Goal: Navigation & Orientation: Find specific page/section

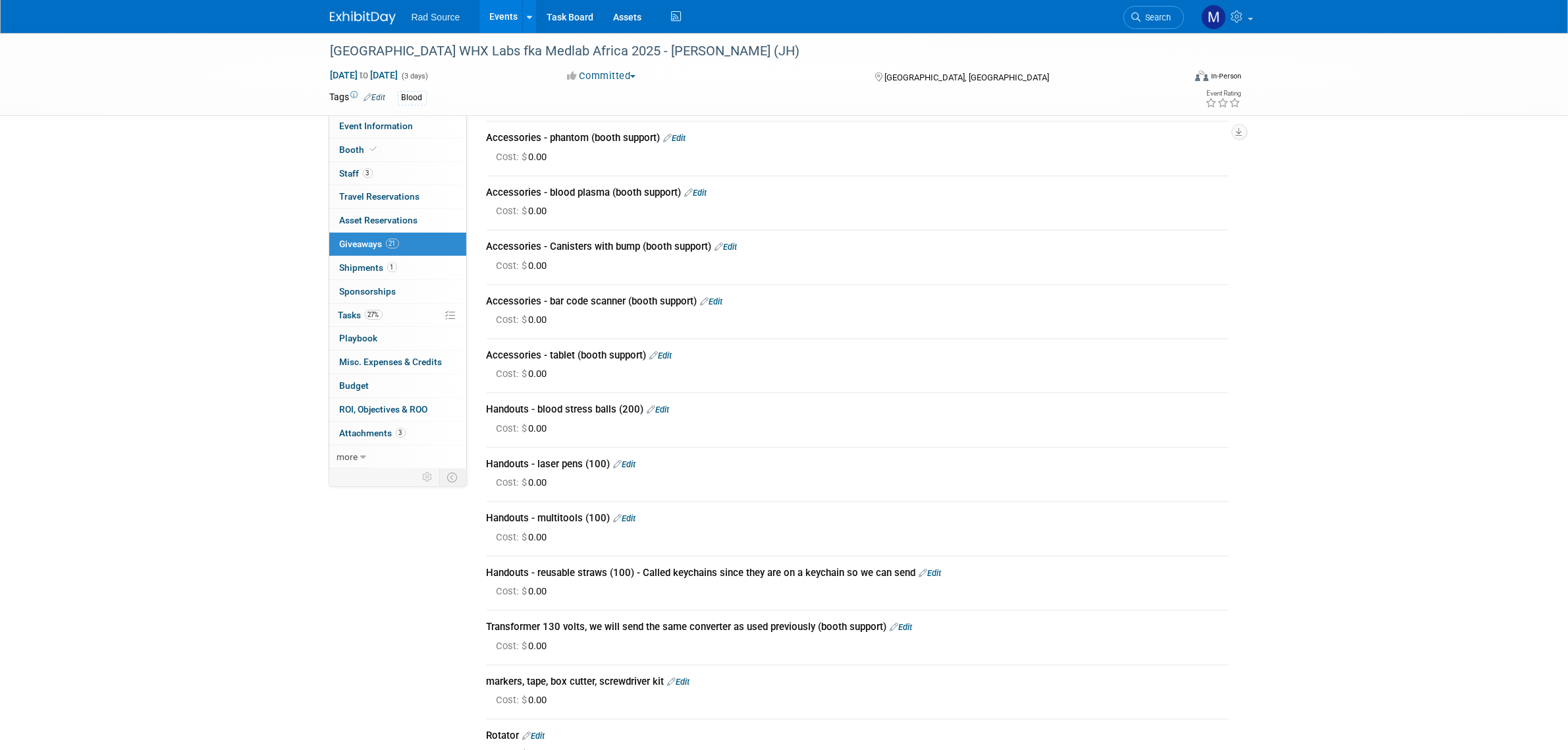
scroll to position [435, 0]
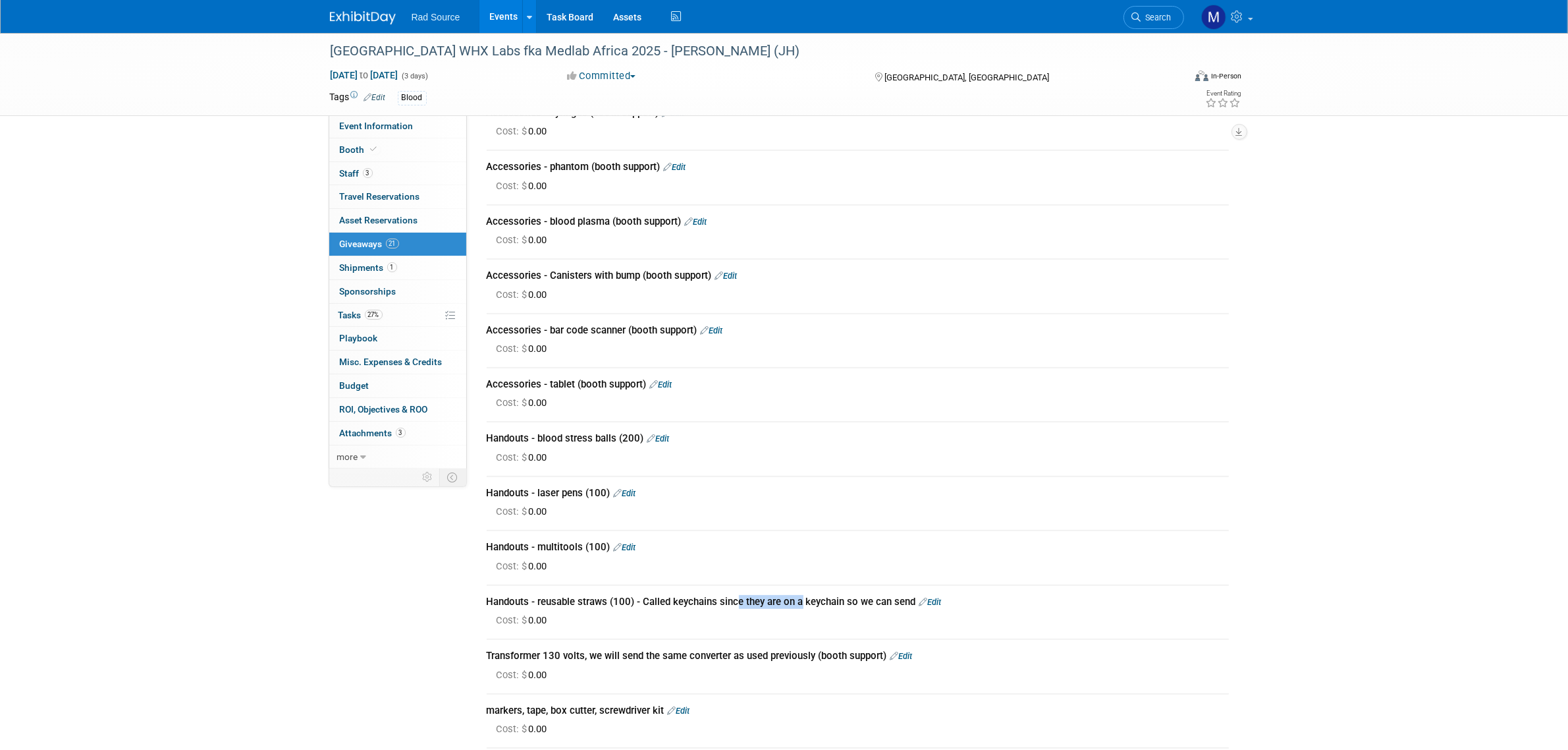
drag, startPoint x: 607, startPoint y: 591, endPoint x: 538, endPoint y: 590, distance: 69.0
click at [538, 595] on div "Handouts - reusable straws (100) - Called keychains since they are on a keychai…" at bounding box center [857, 601] width 742 height 14
copy div "reusable straws"
click at [380, 20] on img at bounding box center [362, 17] width 66 height 13
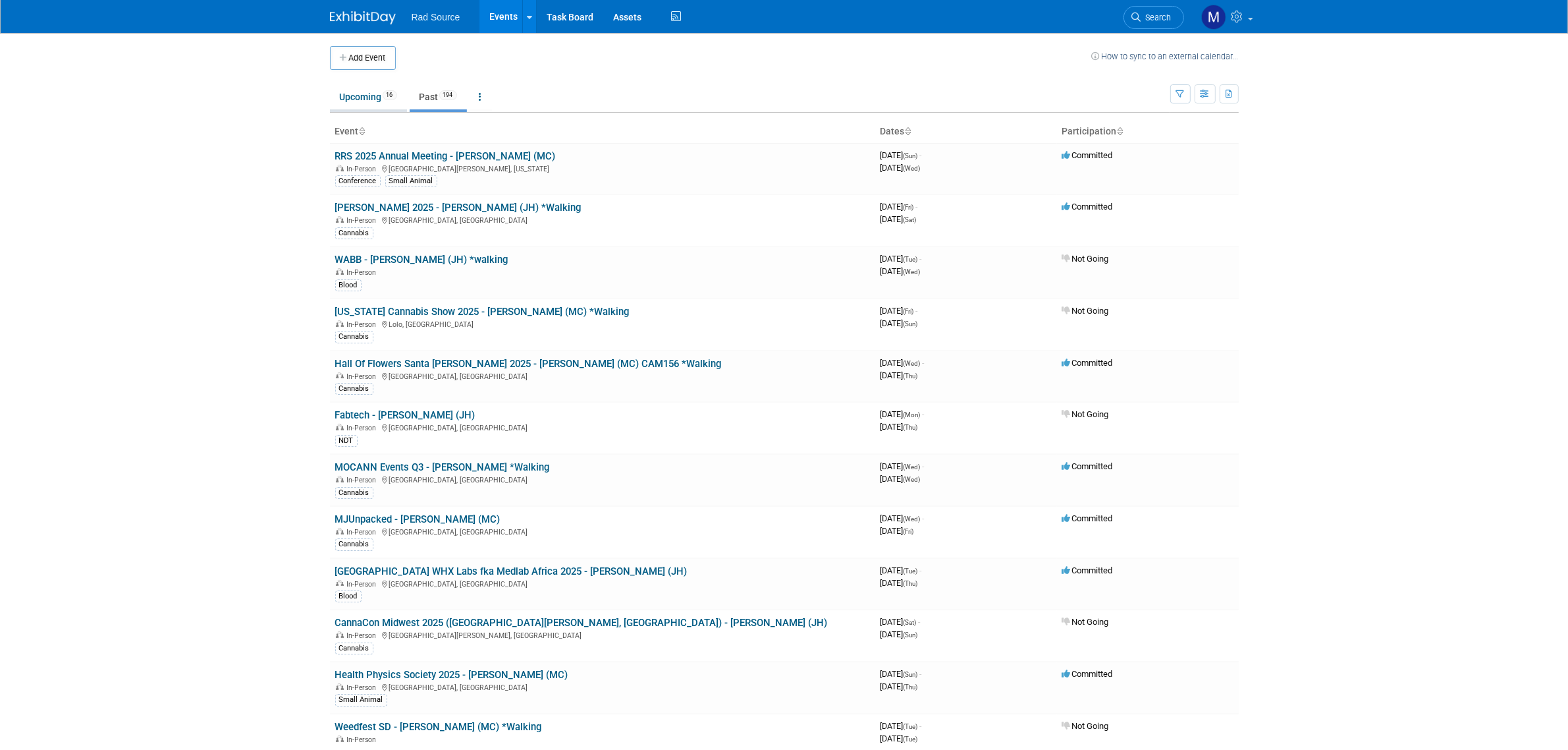
click at [359, 99] on link "Upcoming 16" at bounding box center [368, 97] width 77 height 25
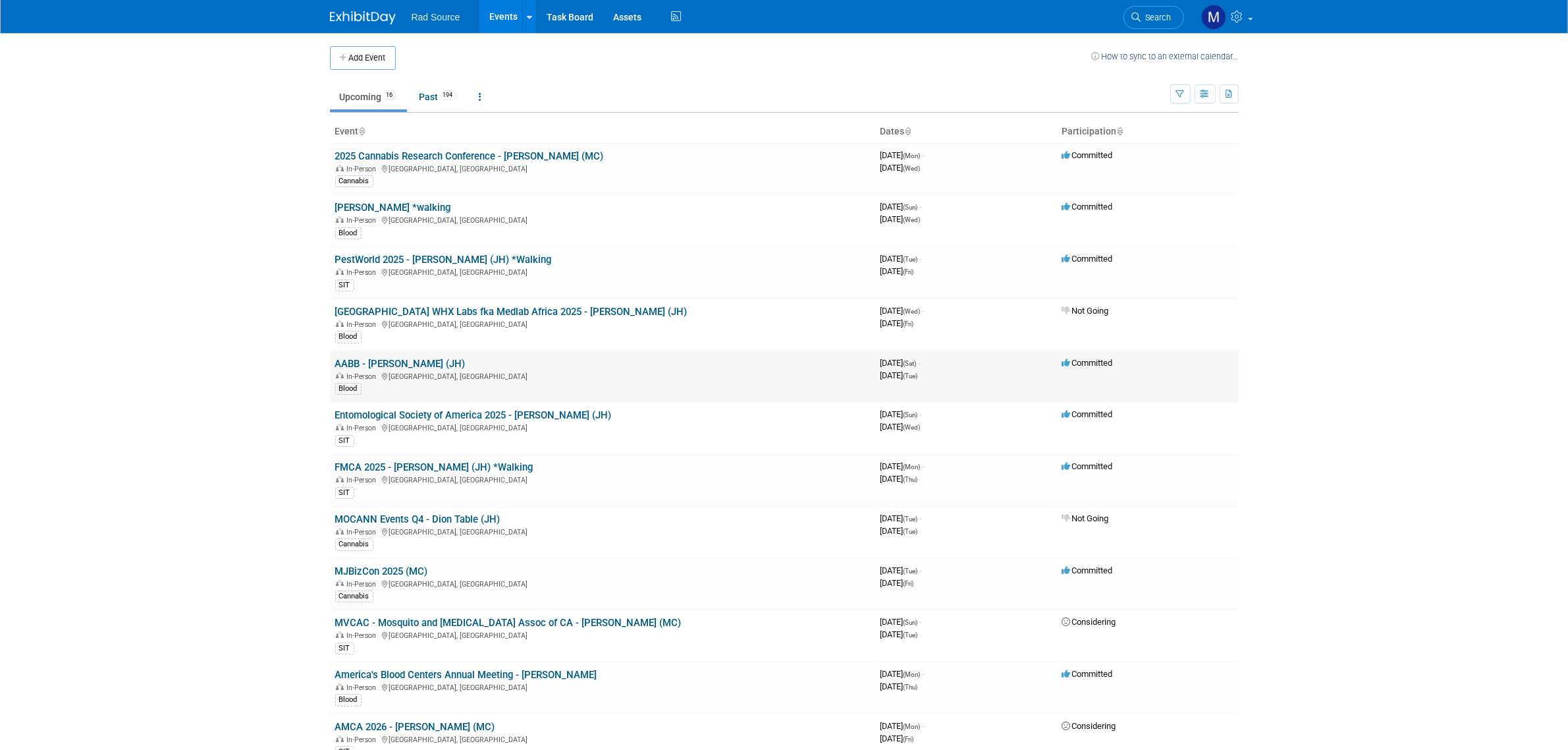
click at [390, 367] on link "AABB - [PERSON_NAME] (JH)" at bounding box center [400, 364] width 130 height 12
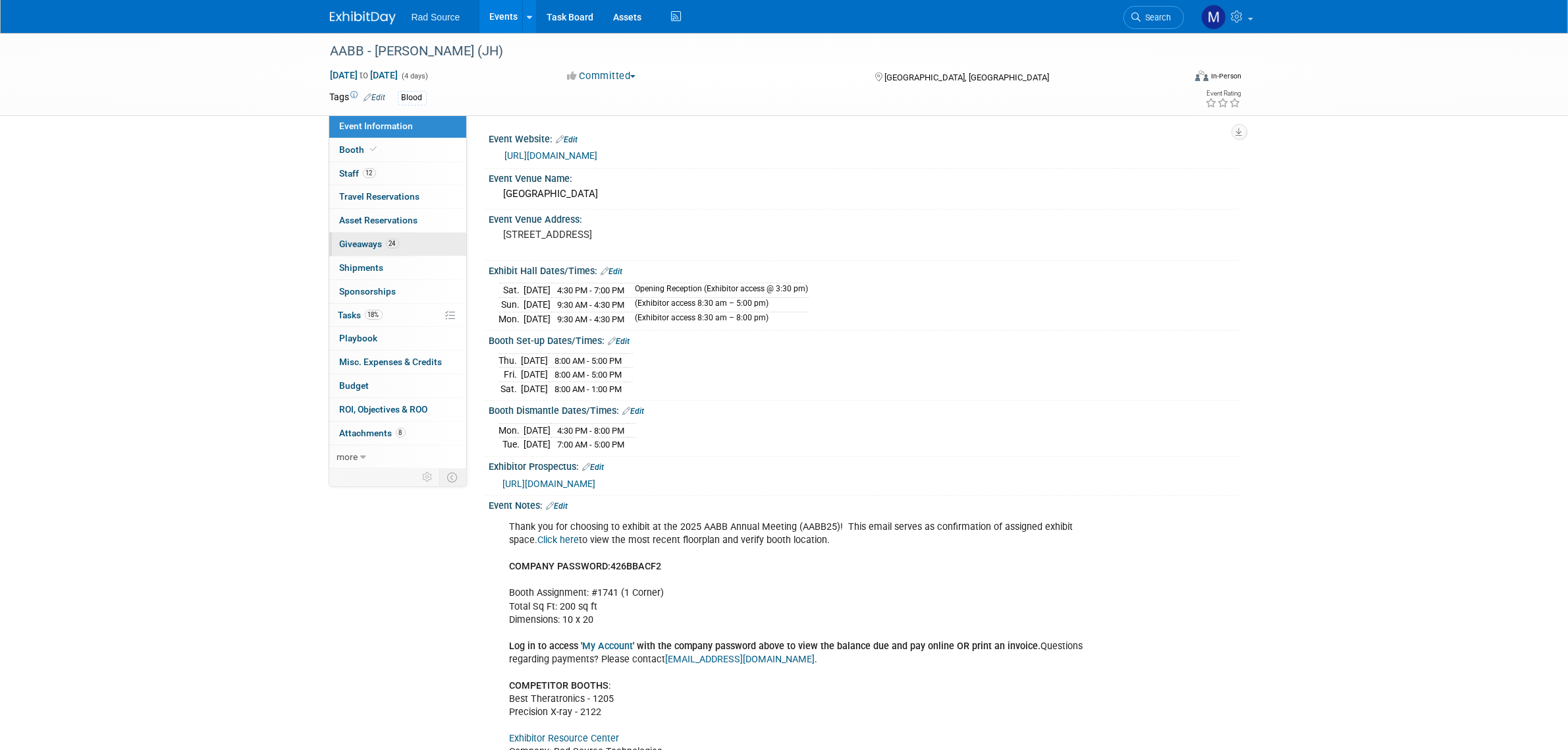
click at [418, 241] on link "24 Giveaways 24" at bounding box center [397, 244] width 137 height 23
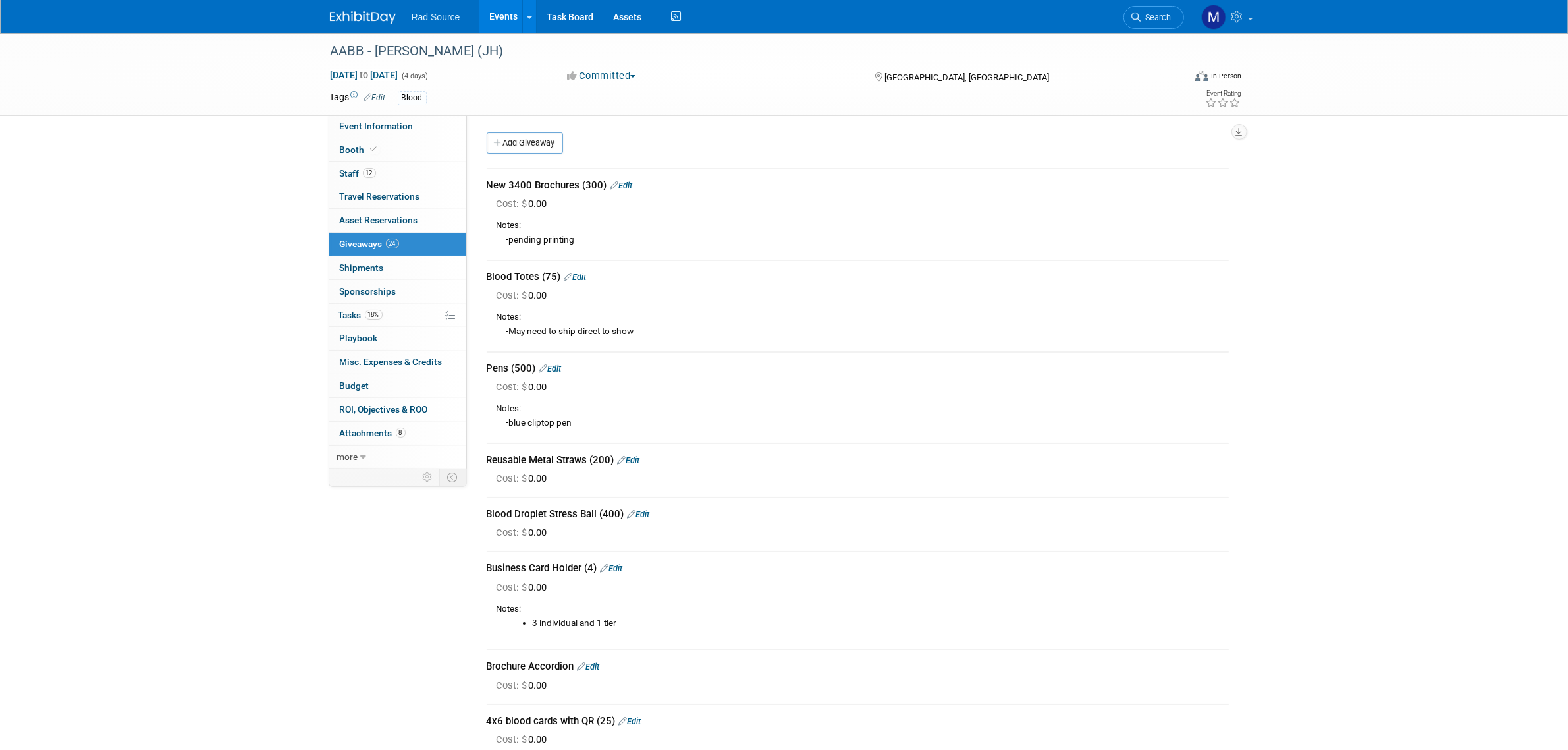
click at [349, 4] on div at bounding box center [370, 12] width 82 height 25
click at [358, 13] on img at bounding box center [362, 17] width 66 height 13
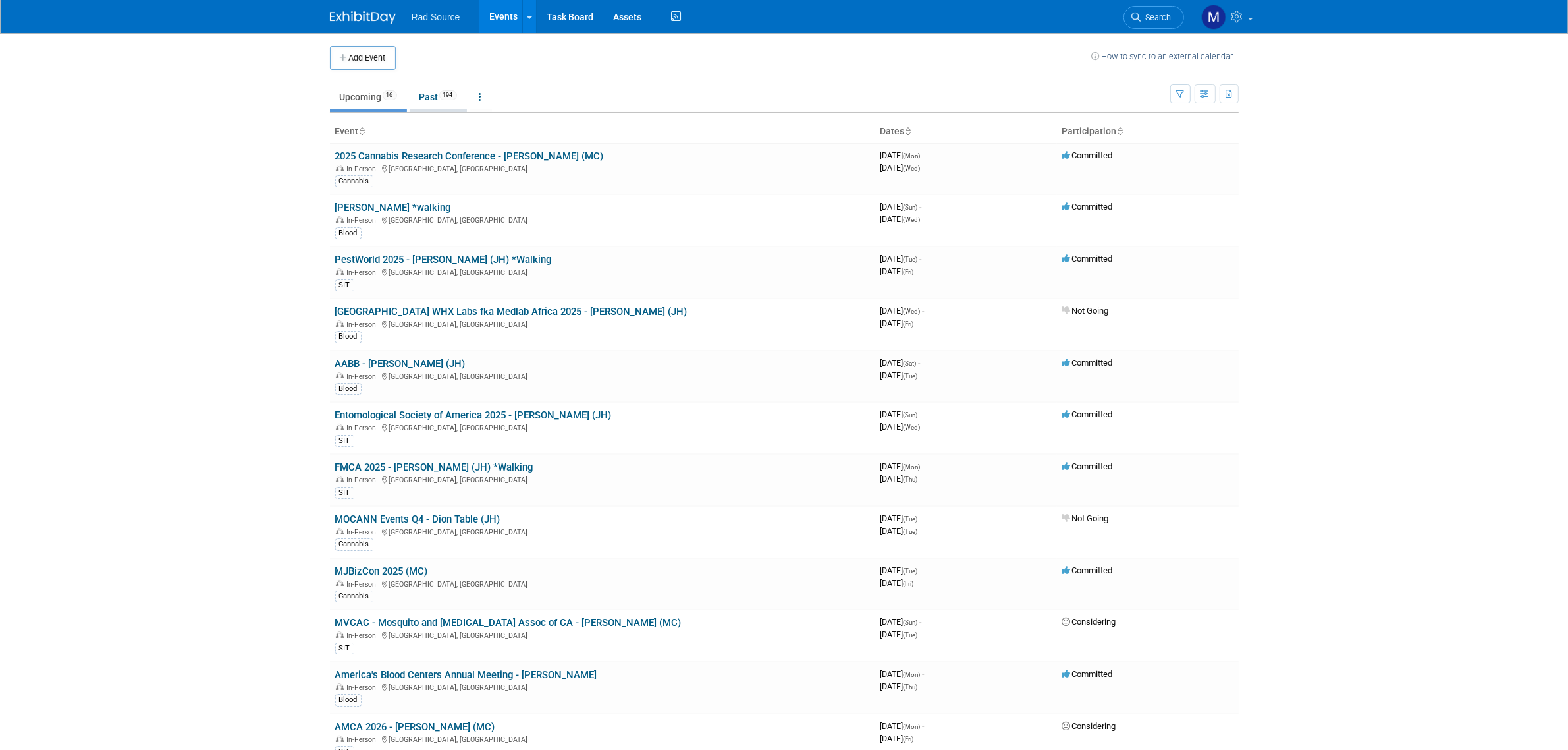
click at [447, 96] on span "194" at bounding box center [448, 95] width 18 height 10
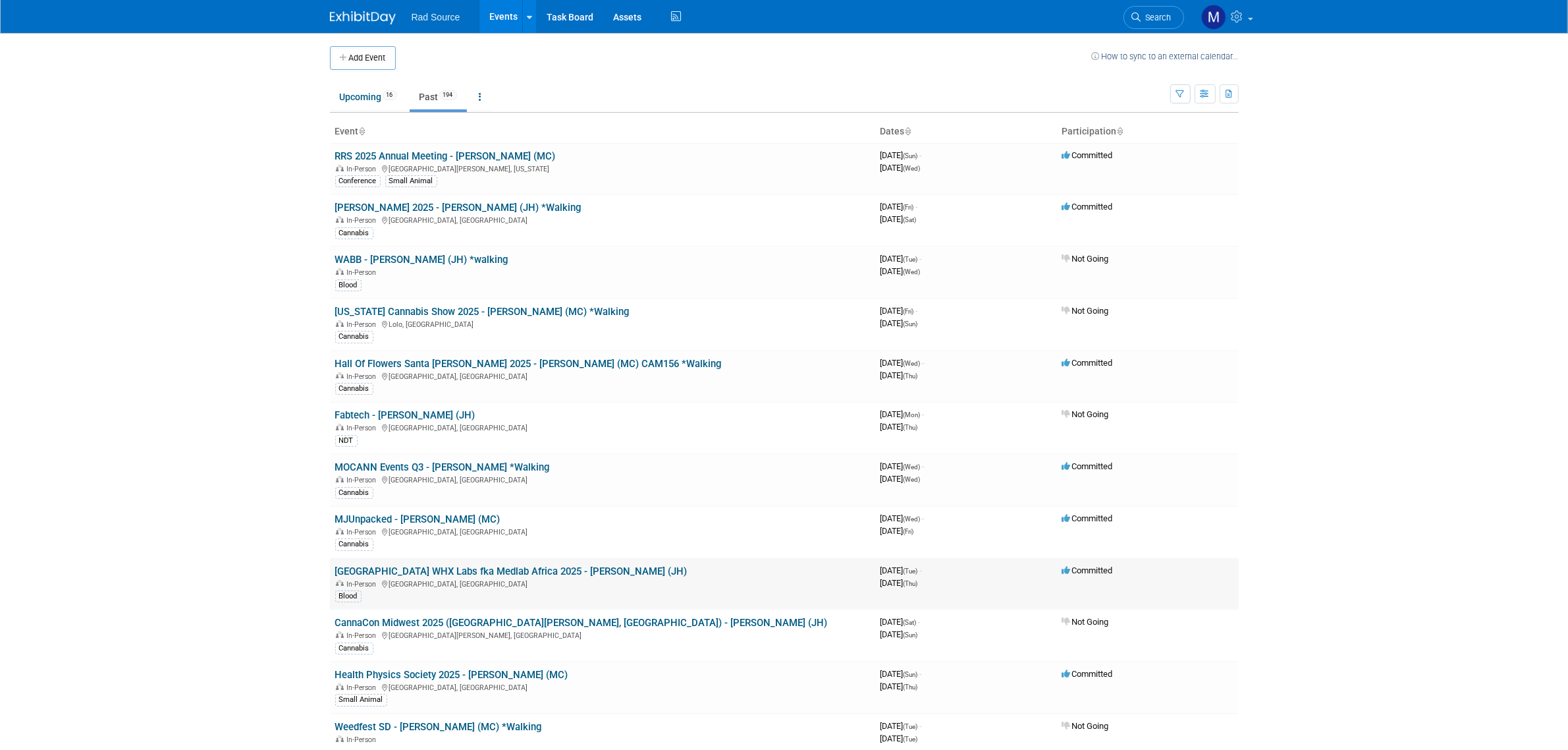
click at [425, 571] on link "[GEOGRAPHIC_DATA] WHX Labs fka Medlab Africa 2025 - [PERSON_NAME] (JH)" at bounding box center [511, 571] width 352 height 12
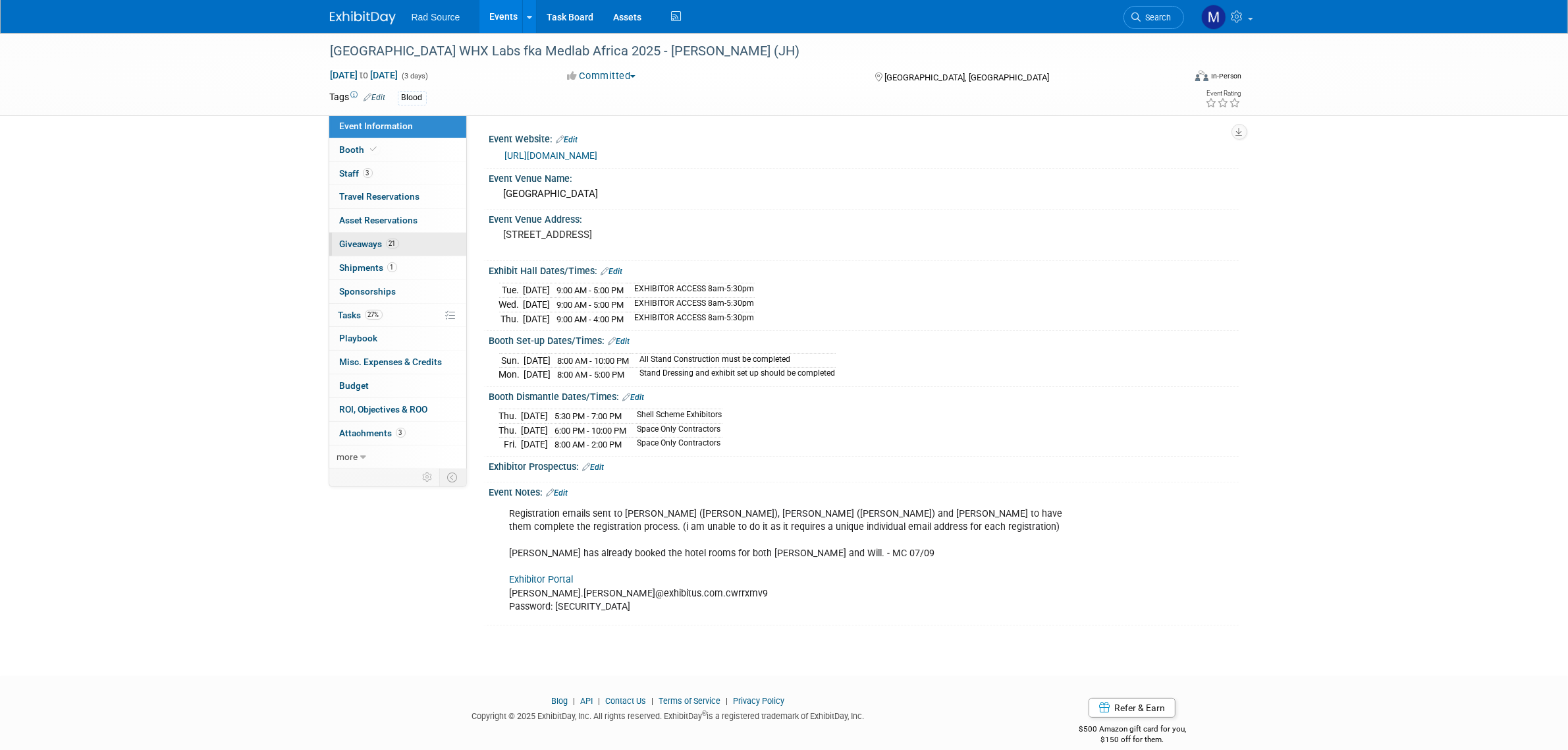
click at [426, 244] on link "21 Giveaways 21" at bounding box center [397, 244] width 137 height 23
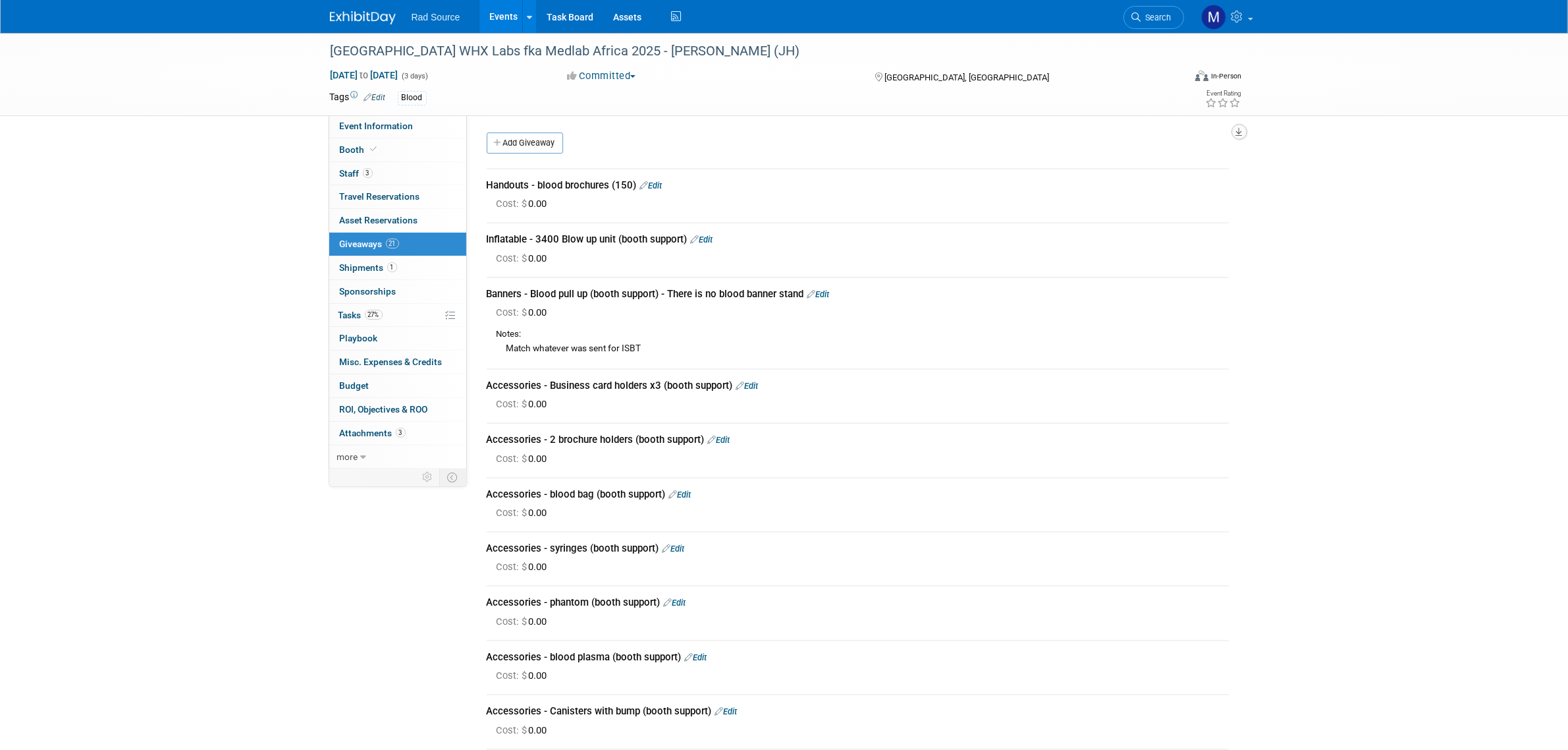
click at [1238, 135] on icon "button" at bounding box center [1239, 132] width 7 height 9
click at [1110, 166] on link "Export tab to PDF" at bounding box center [1160, 170] width 153 height 19
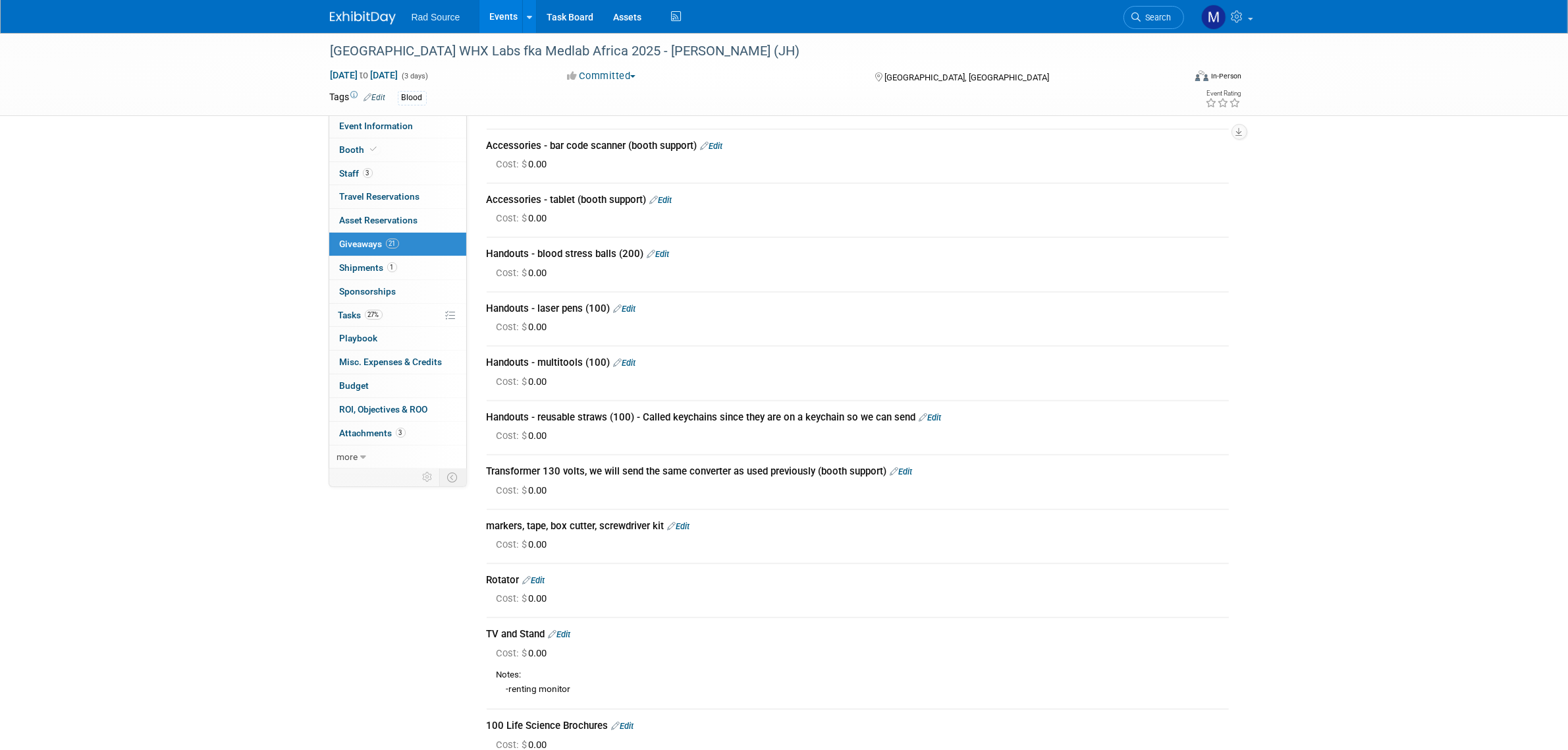
scroll to position [659, 0]
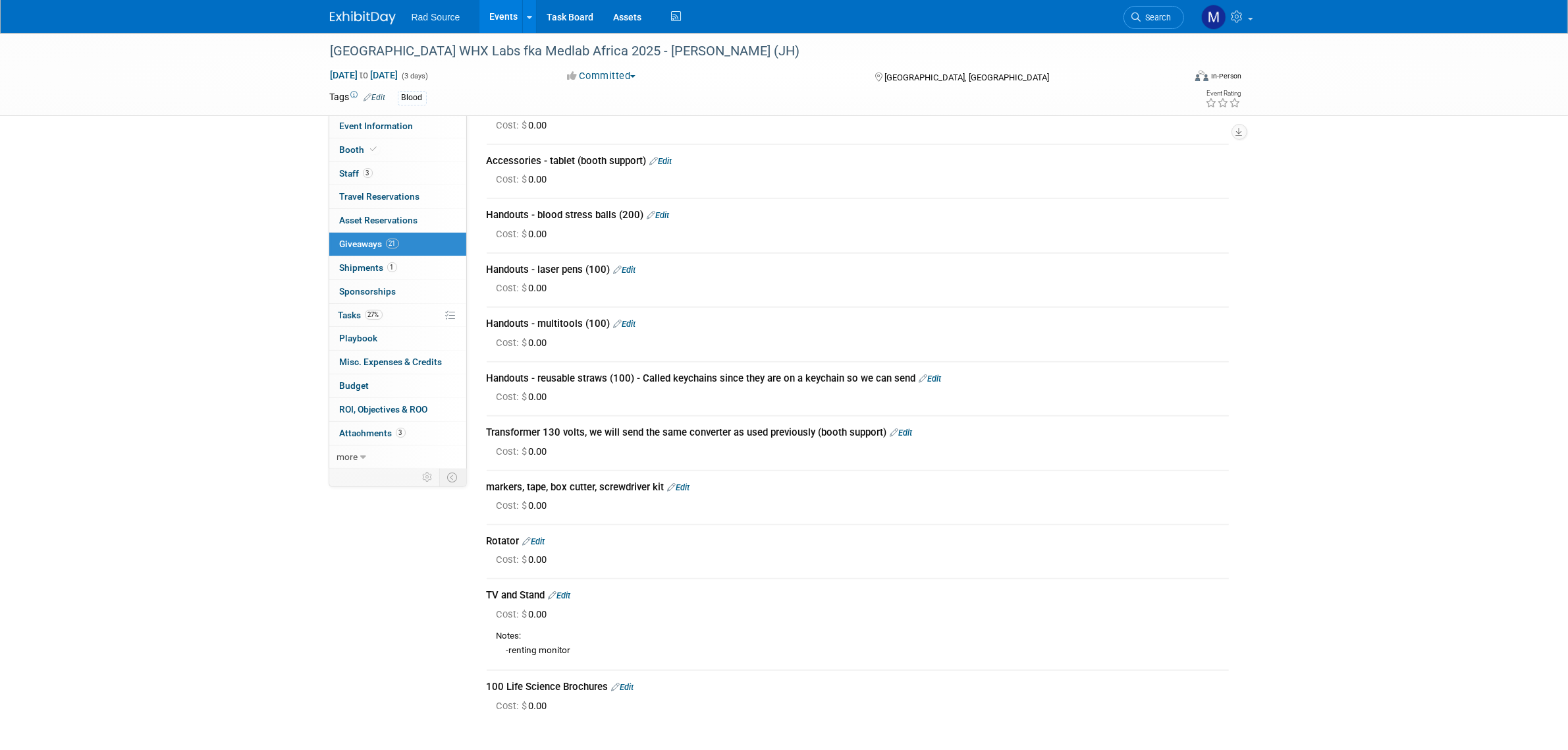
click at [1444, 284] on div "Cape Town WHX Labs fka Medlab Africa 2025 - George (JH) Sep 2, 2025 to Sep 4, 2…" at bounding box center [784, 63] width 1568 height 1378
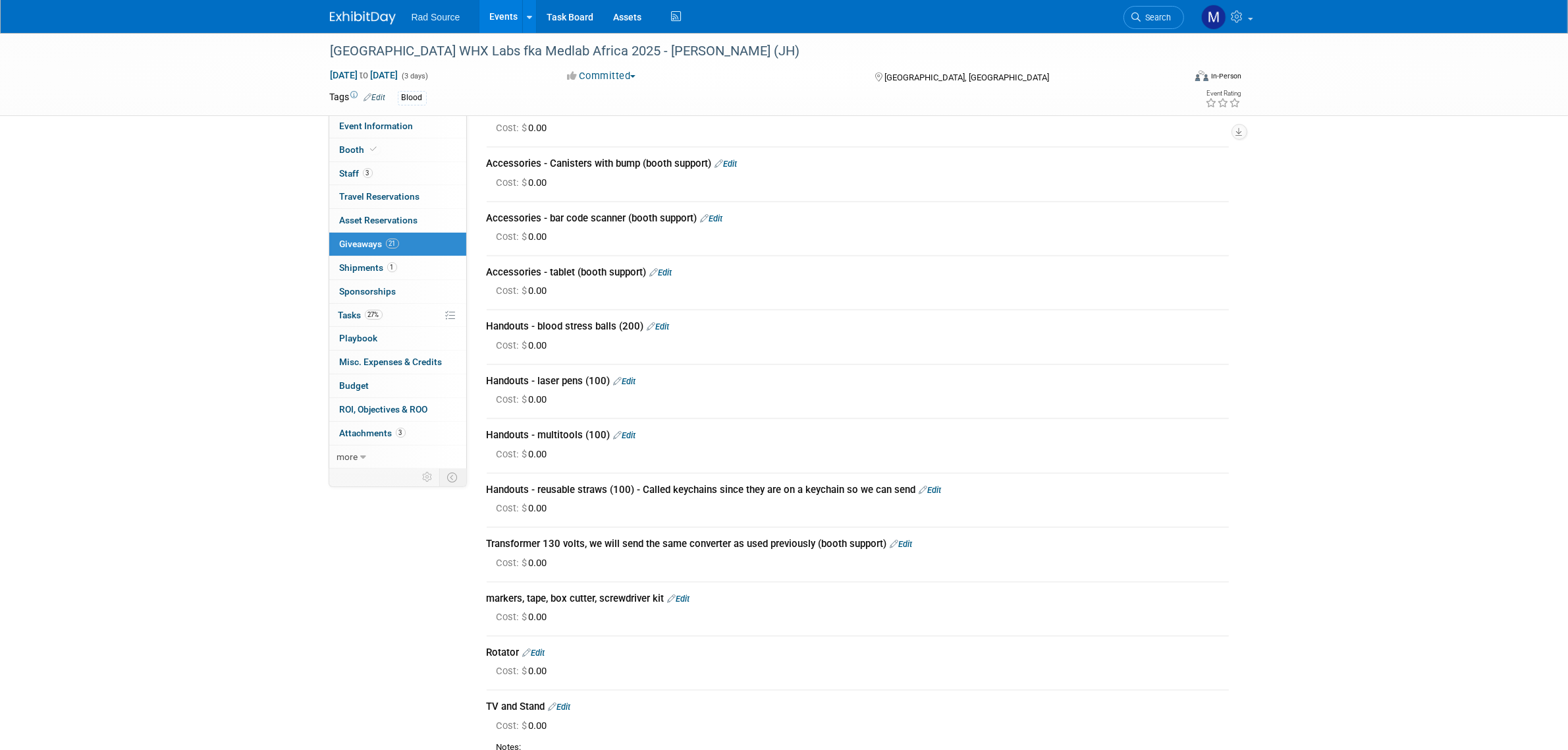
scroll to position [576, 0]
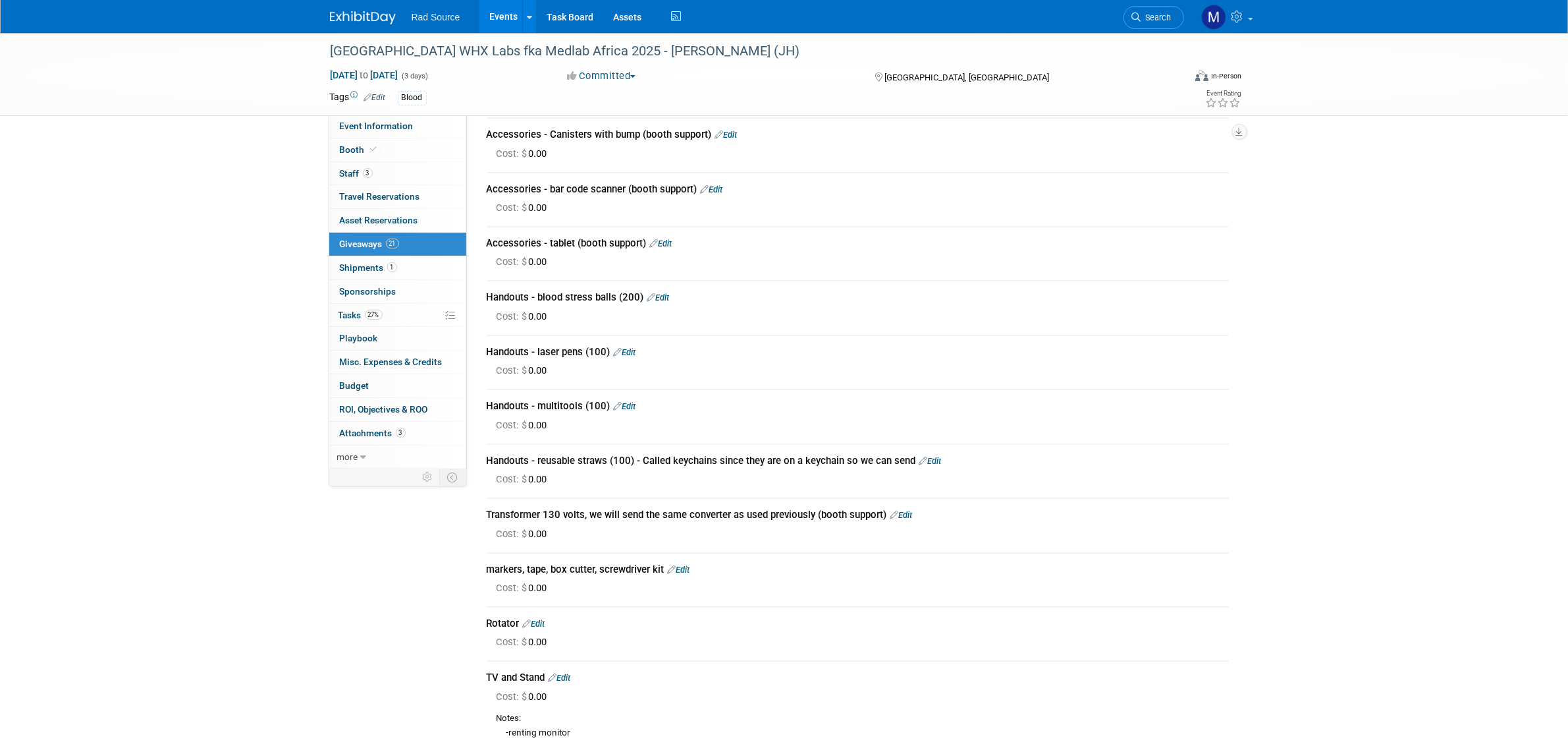
drag, startPoint x: 377, startPoint y: 18, endPoint x: 594, endPoint y: 200, distance: 283.2
click at [377, 18] on img at bounding box center [362, 17] width 66 height 13
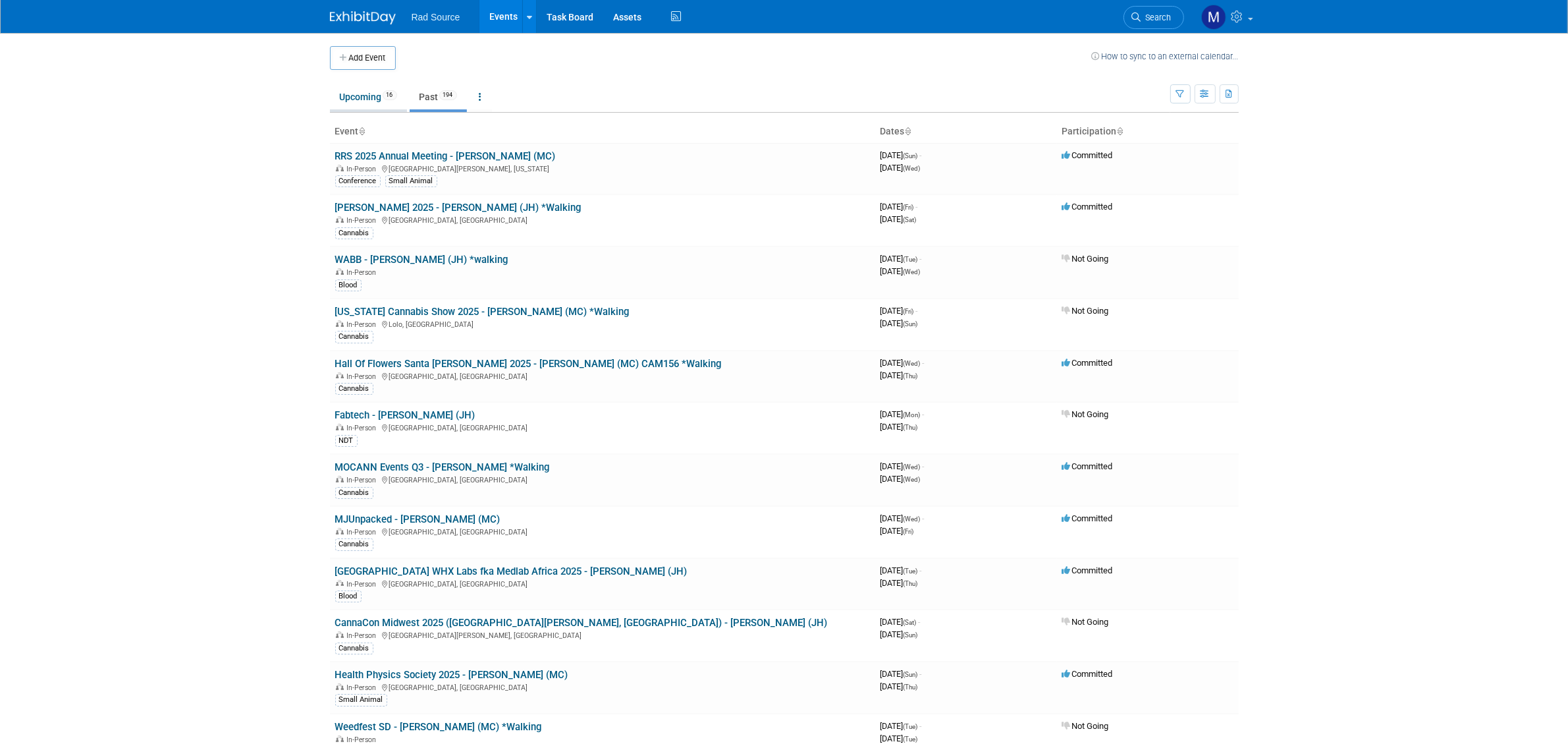
click at [354, 93] on link "Upcoming 16" at bounding box center [368, 97] width 77 height 25
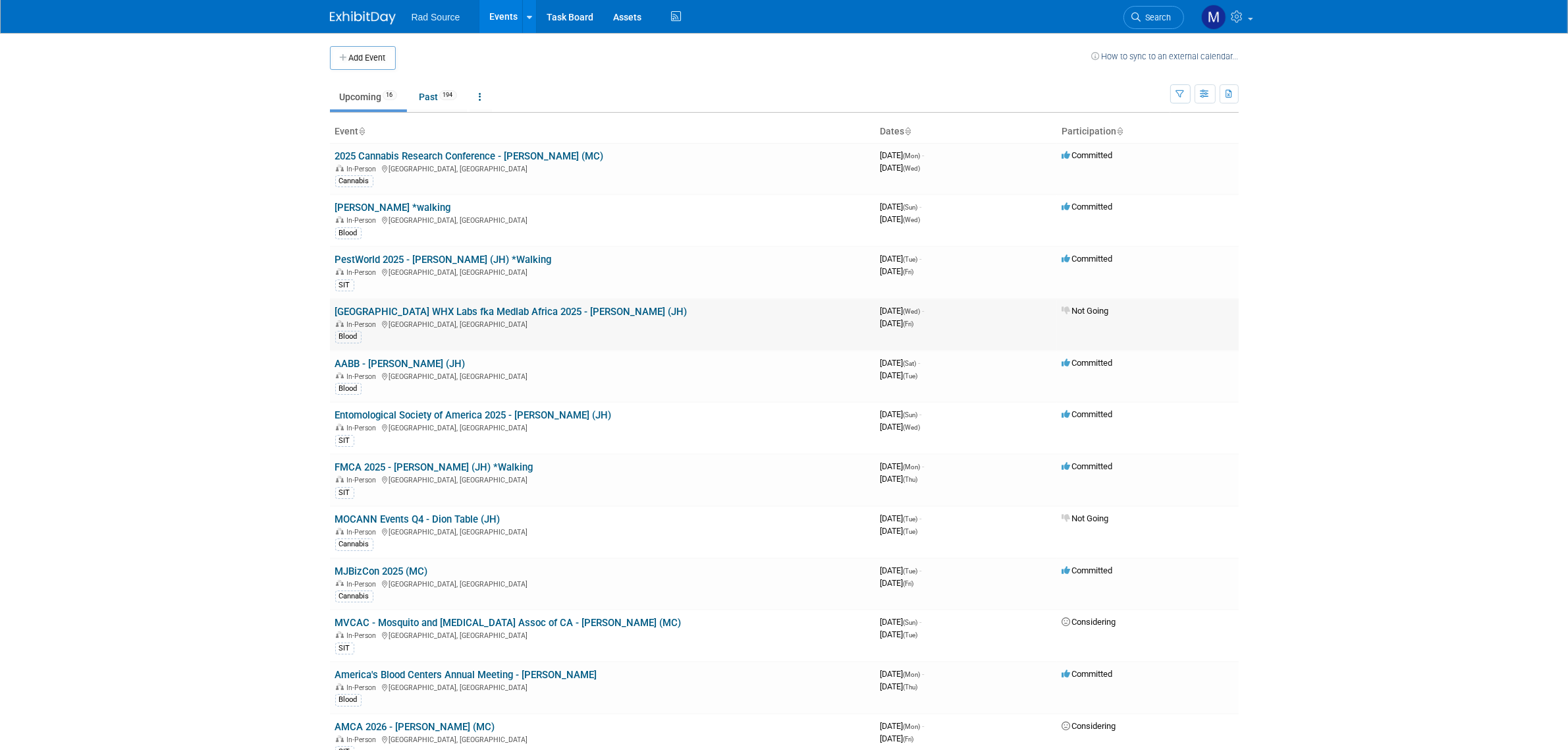
click at [475, 315] on link "[GEOGRAPHIC_DATA] WHX Labs fka Medlab Africa 2025 - [PERSON_NAME] (JH)" at bounding box center [511, 312] width 352 height 12
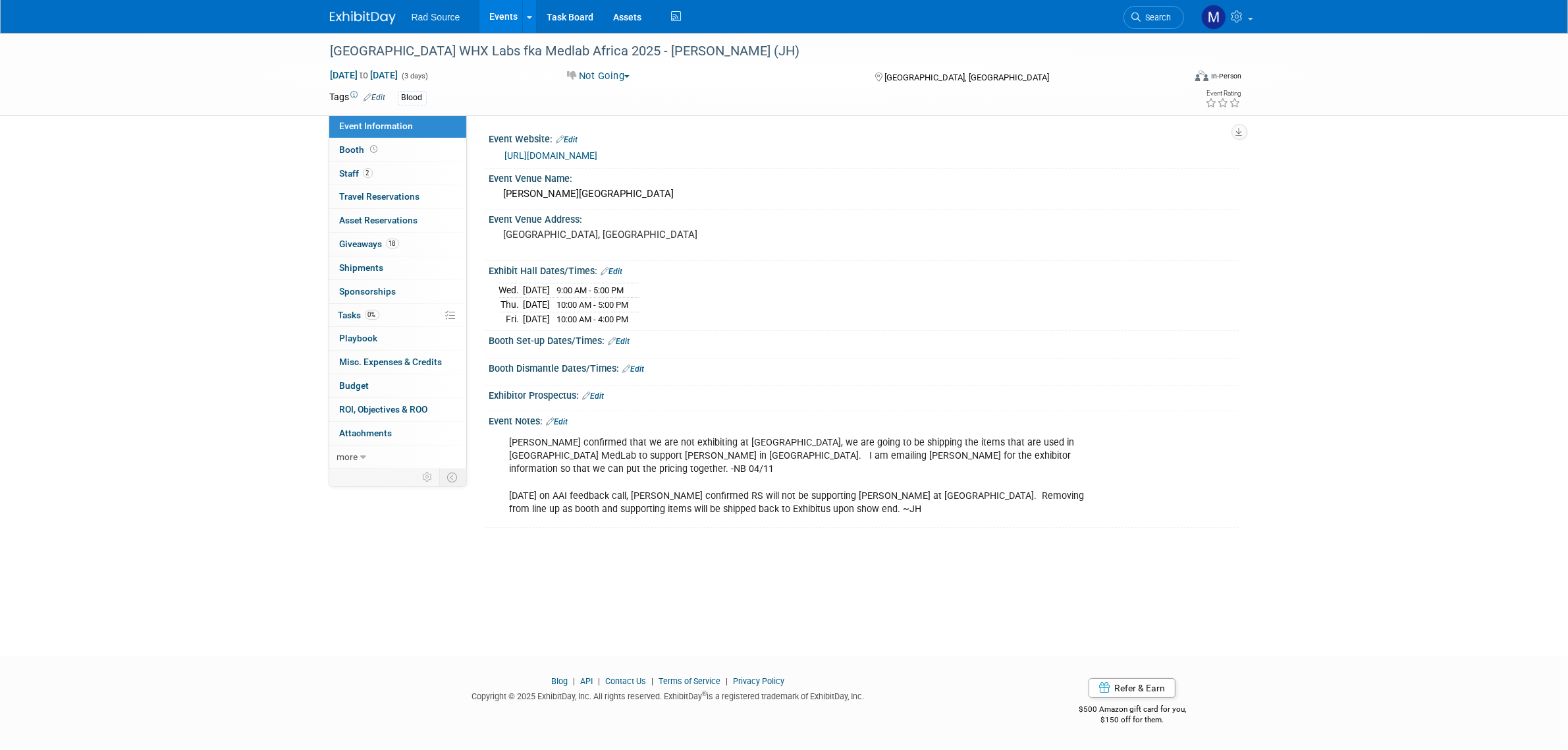
click at [626, 80] on button "Not Going" at bounding box center [599, 76] width 72 height 14
click at [622, 100] on link "Committed" at bounding box center [615, 98] width 104 height 19
click at [423, 242] on link "18 Giveaways 18" at bounding box center [397, 244] width 137 height 23
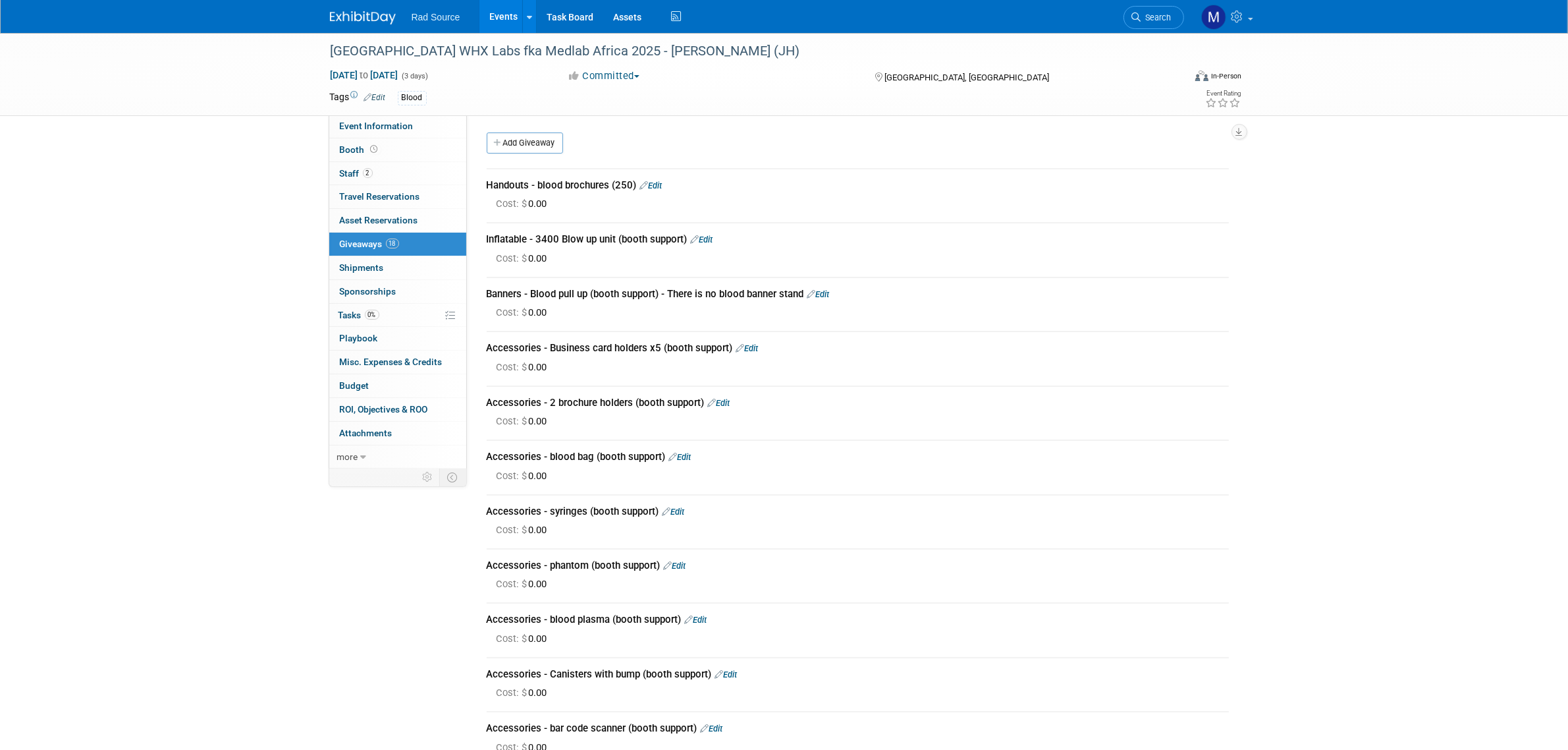
click at [706, 242] on link "Edit" at bounding box center [701, 239] width 22 height 10
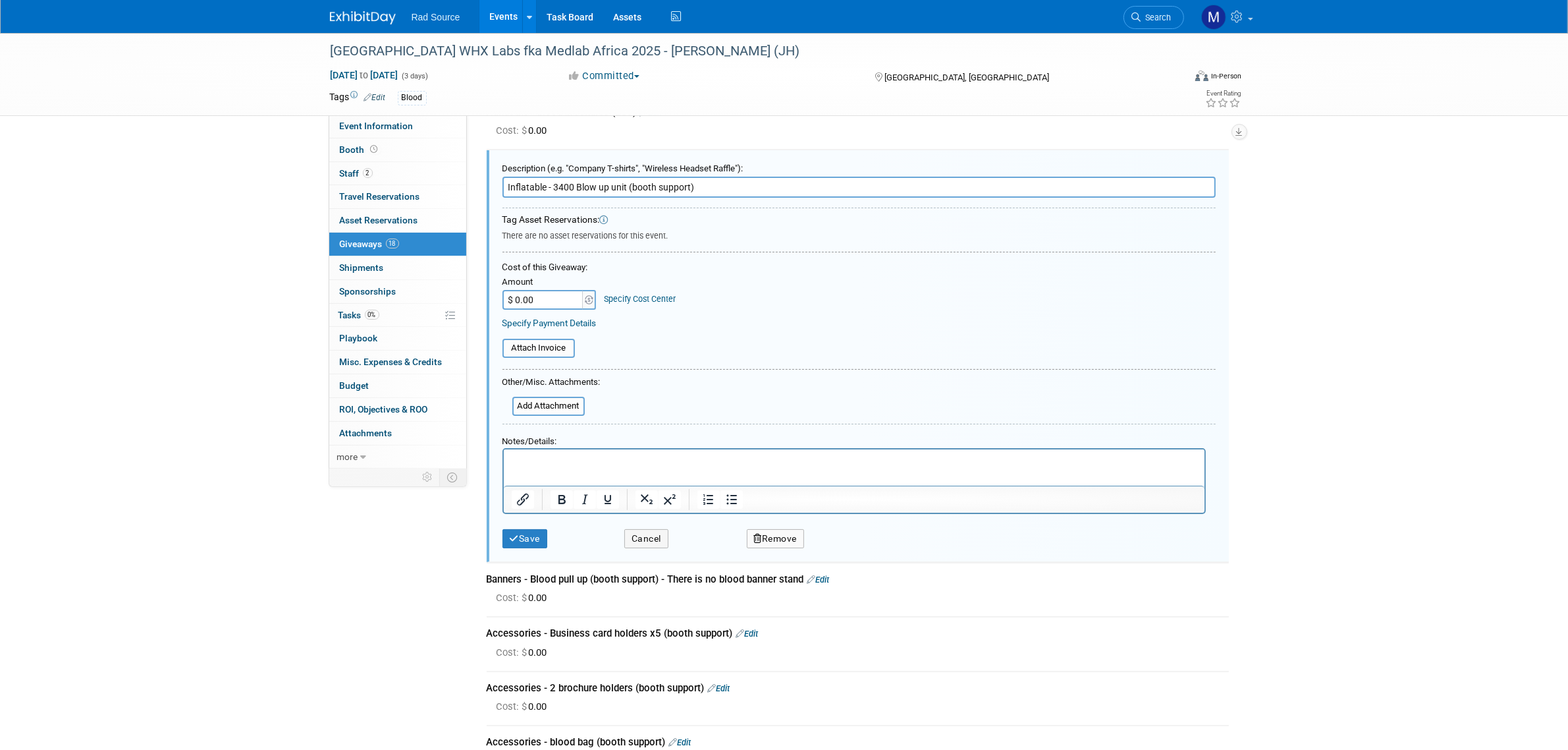
click at [763, 534] on button "Remove" at bounding box center [776, 538] width 58 height 19
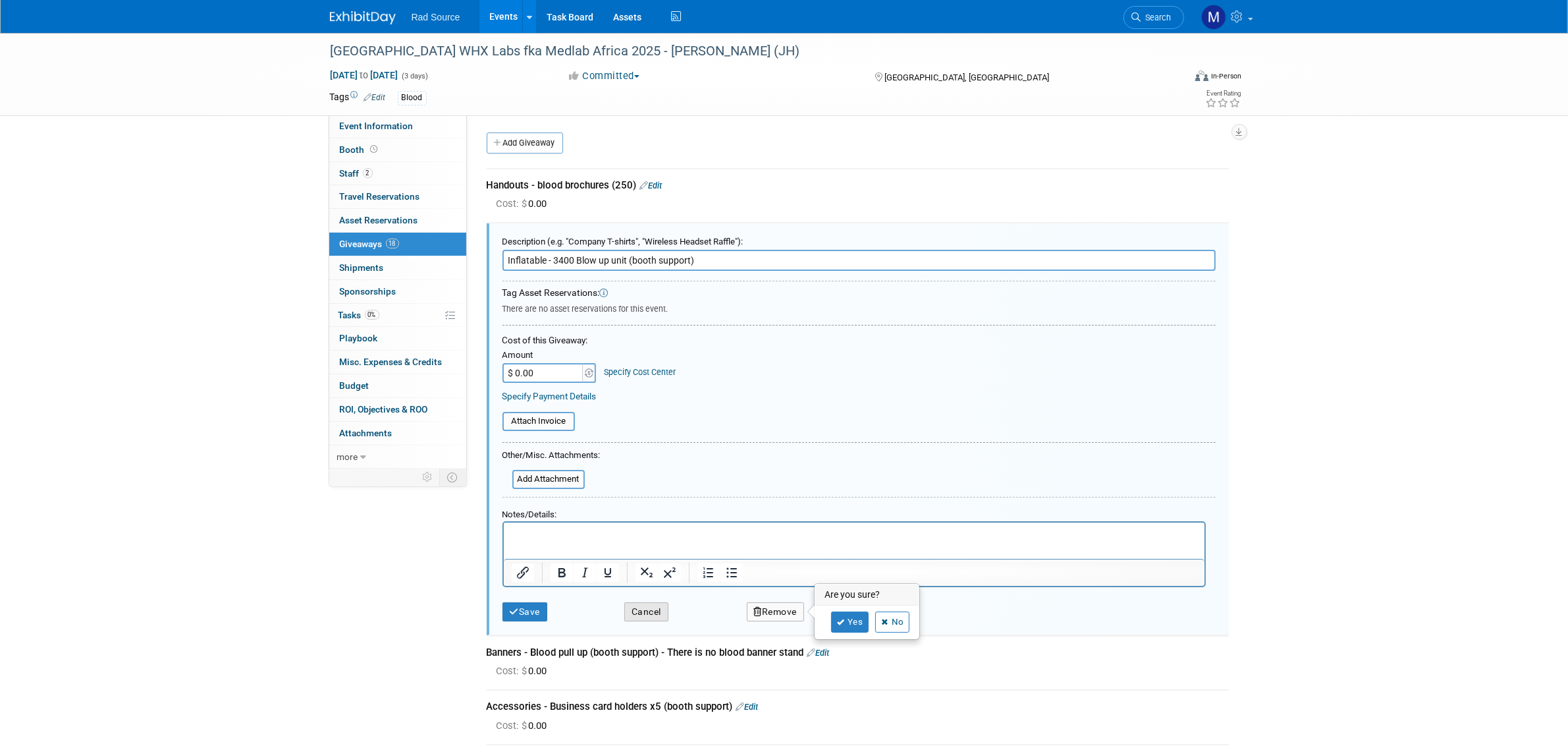
click at [659, 603] on button "Cancel" at bounding box center [646, 611] width 44 height 19
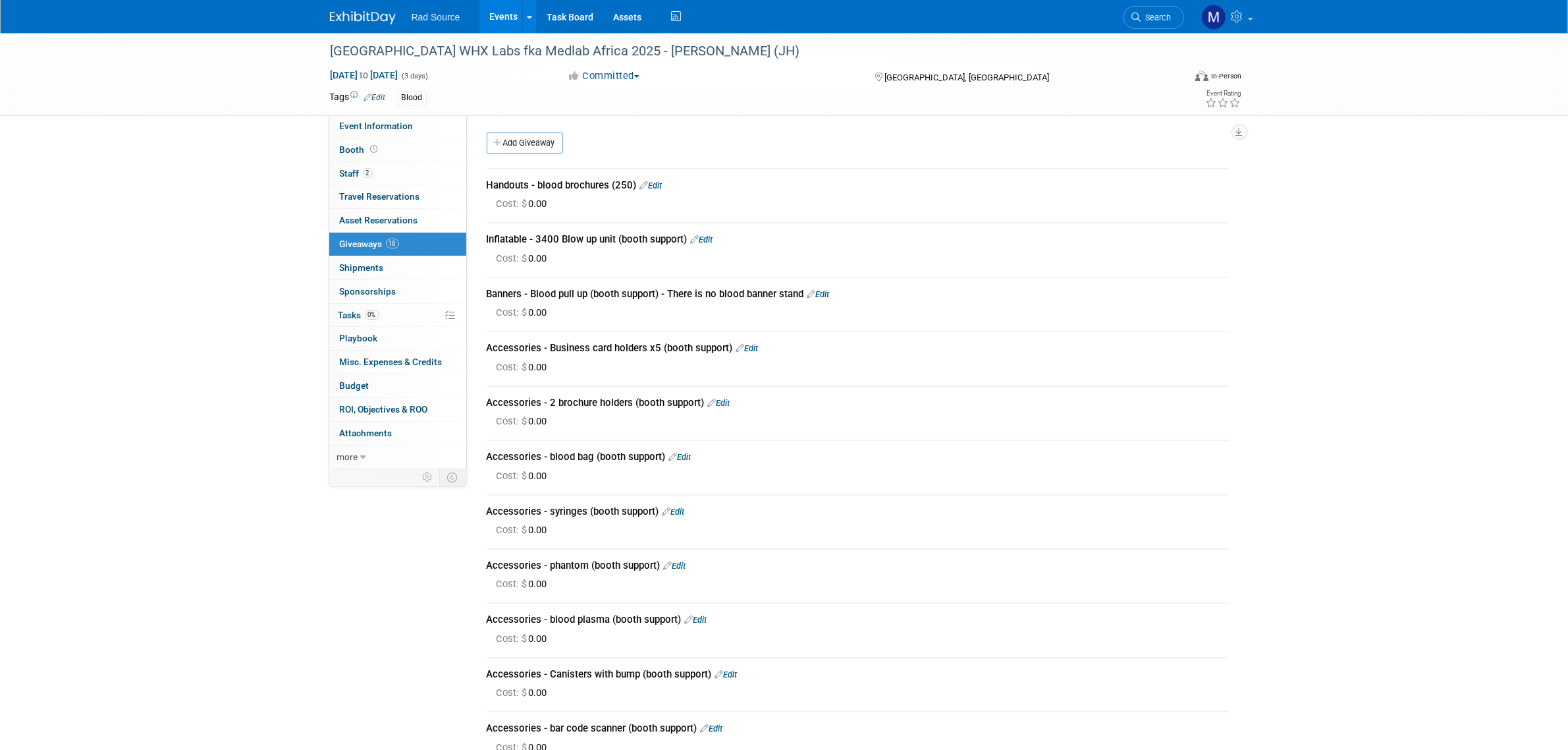
click at [353, 17] on img at bounding box center [362, 17] width 66 height 13
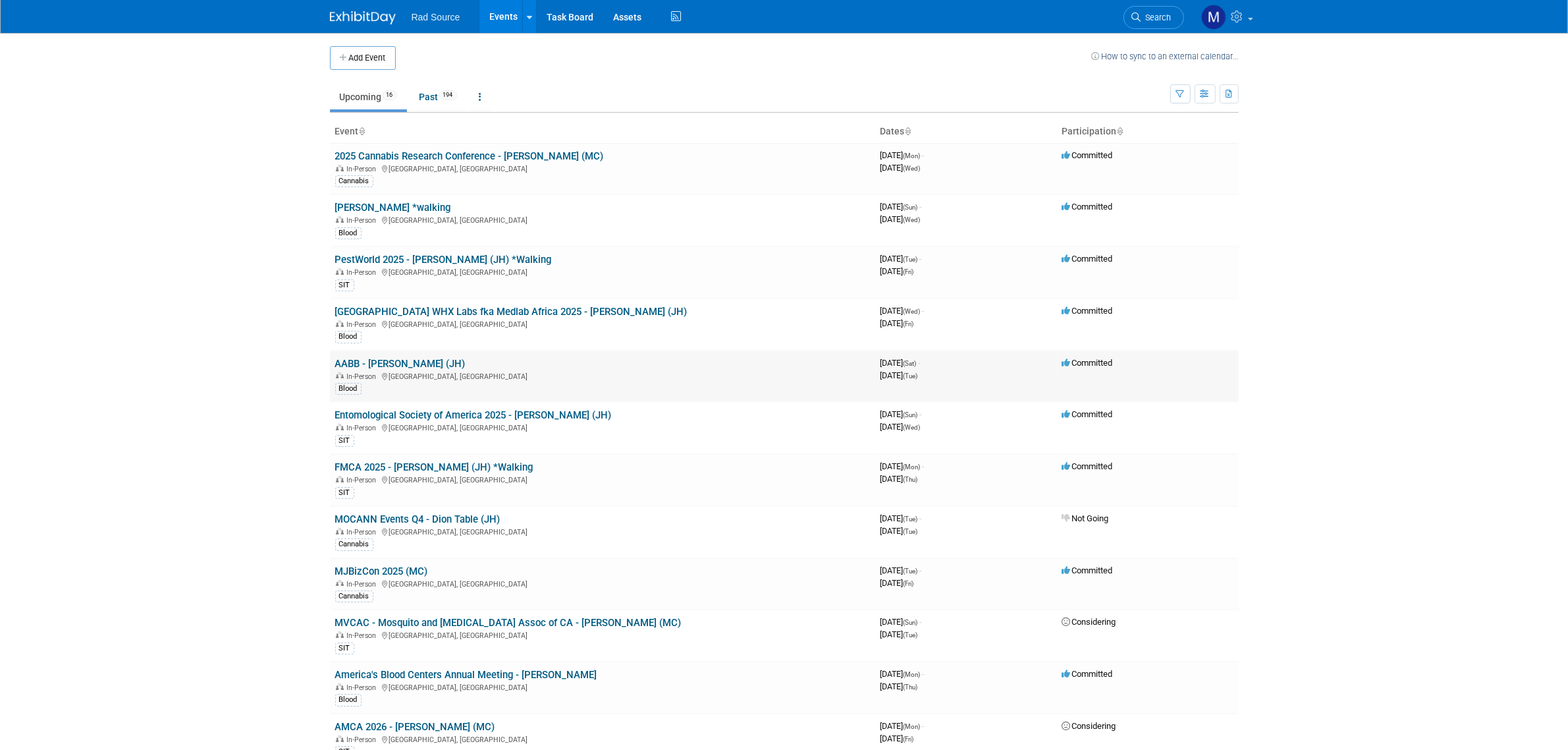
click at [410, 366] on link "AABB - [PERSON_NAME] (JH)" at bounding box center [400, 364] width 130 height 12
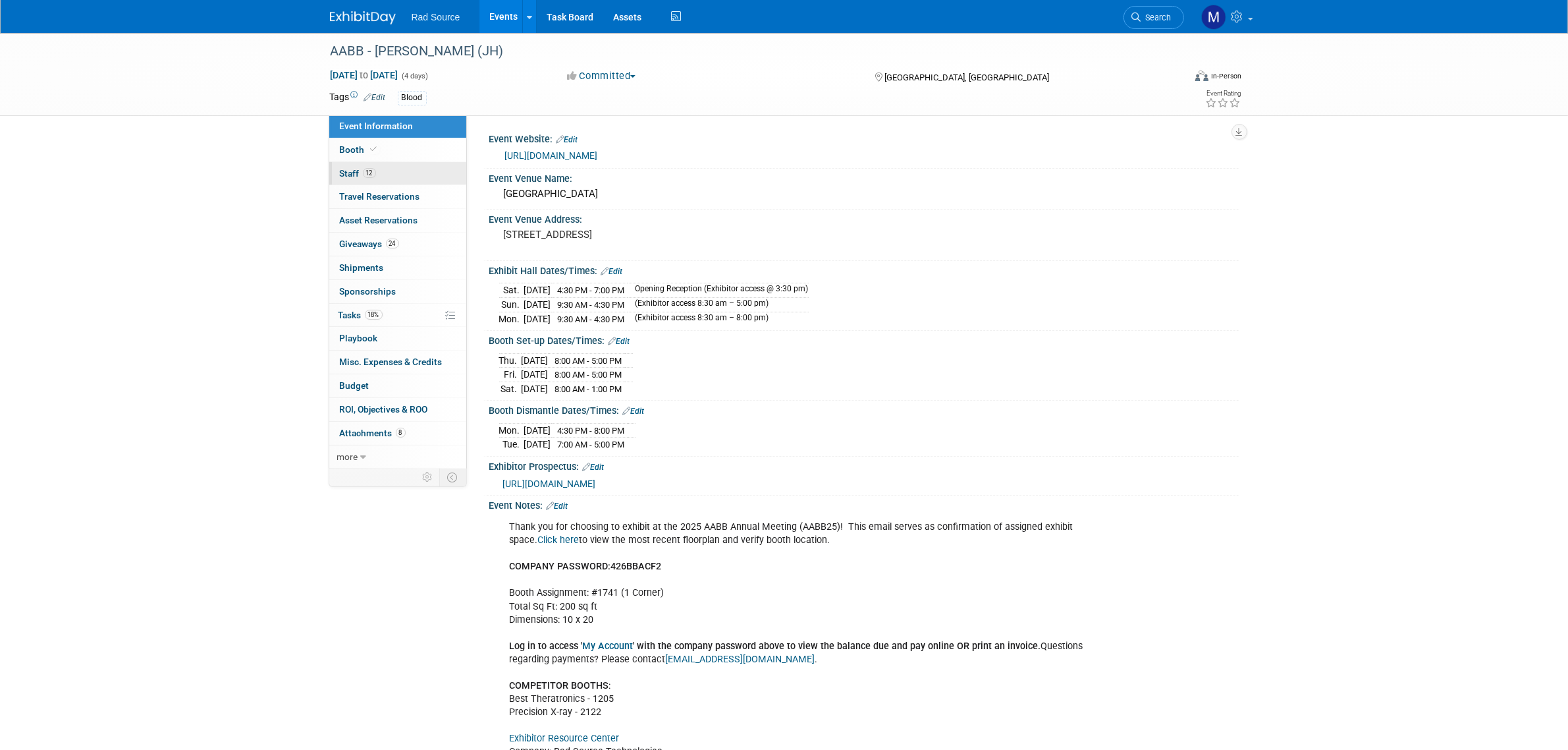
click at [422, 179] on link "12 Staff 12" at bounding box center [397, 174] width 137 height 23
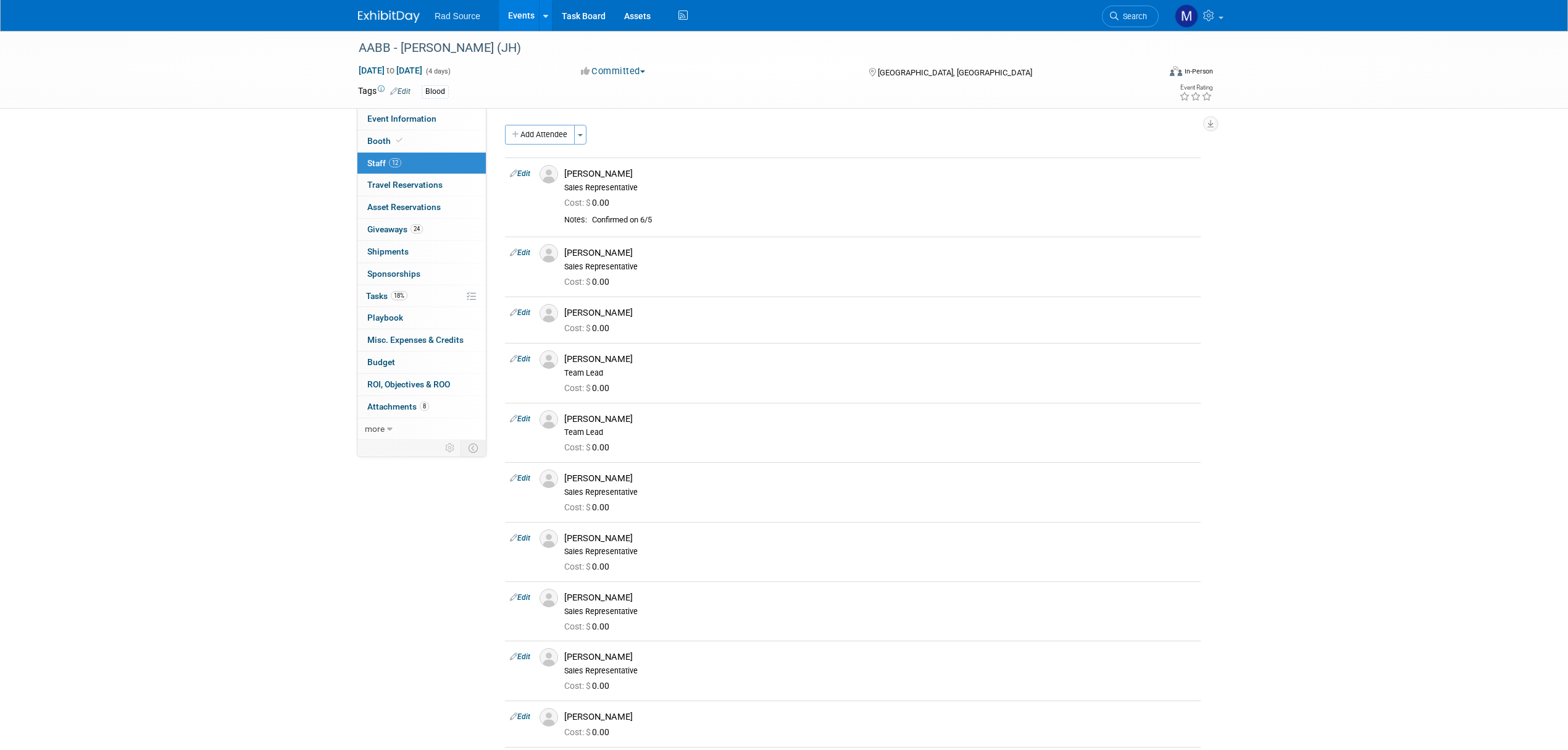
drag, startPoint x: 1451, startPoint y: 1, endPoint x: 1220, endPoint y: 290, distance: 370.0
click at [1220, 290] on div "AABB - Catherine (JH) Oct 25, 2025 to Oct 28, 2025 (4 days) Oct 25, 2025 to Oct…" at bounding box center [784, 467] width 1568 height 872
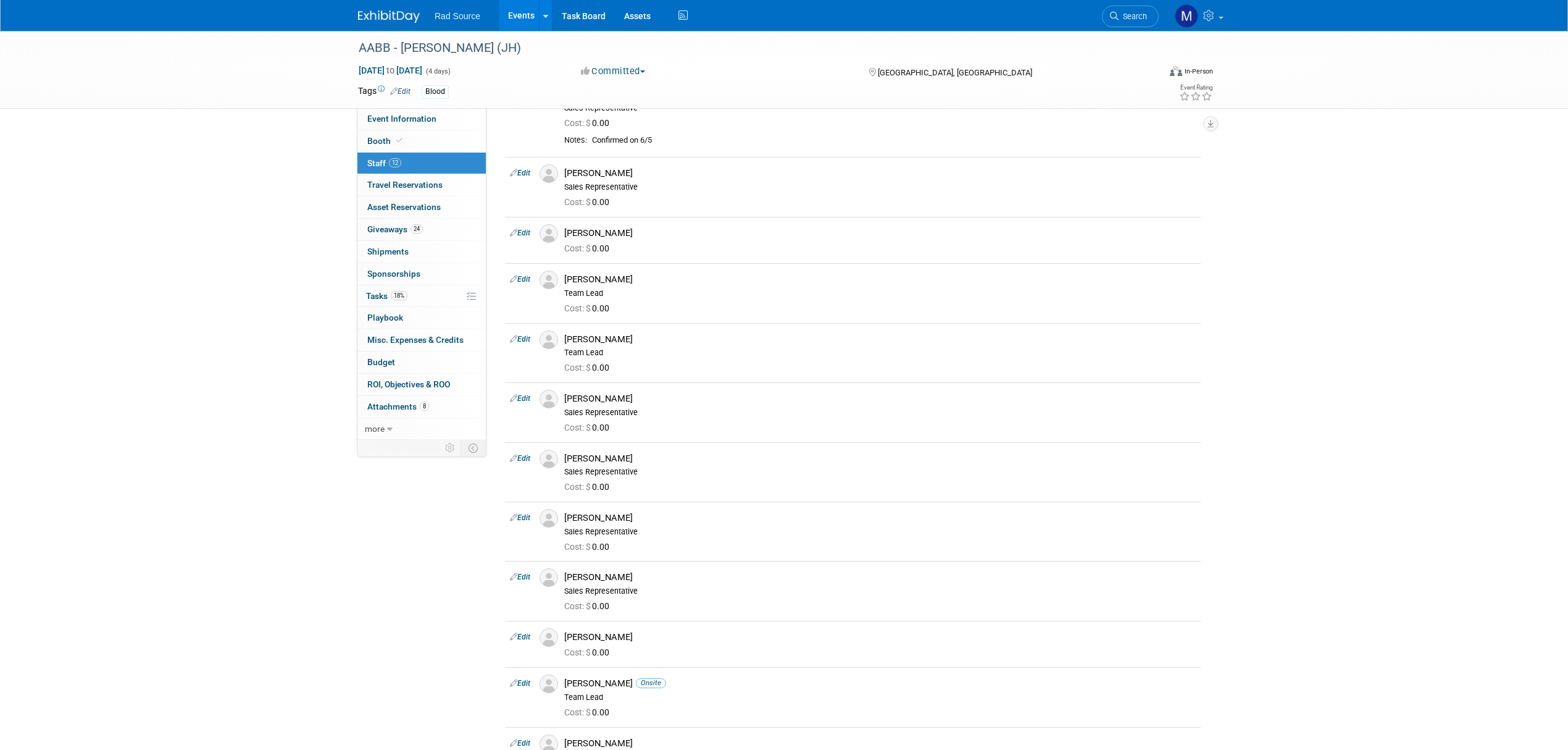
scroll to position [18, 0]
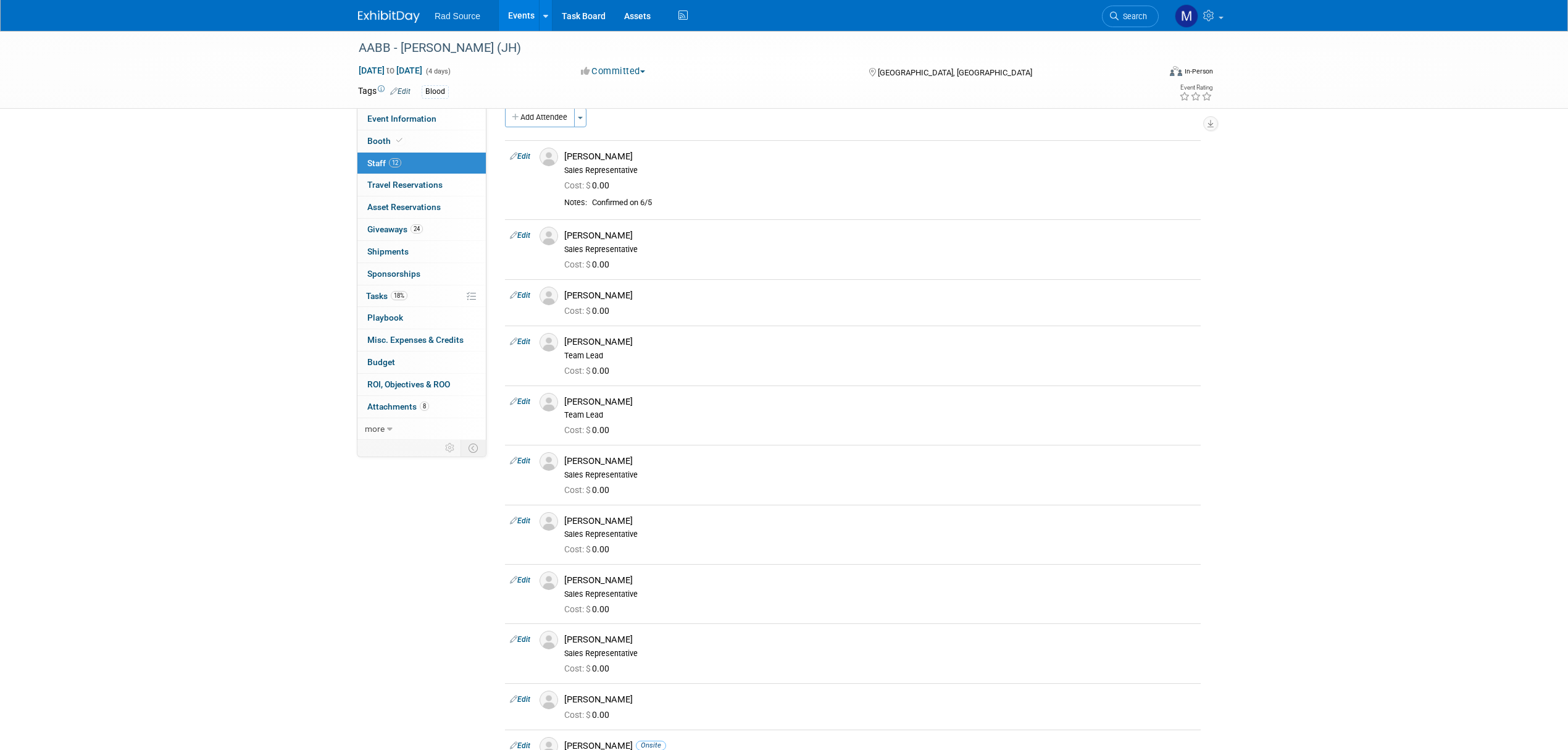
click at [374, 14] on img at bounding box center [388, 16] width 62 height 12
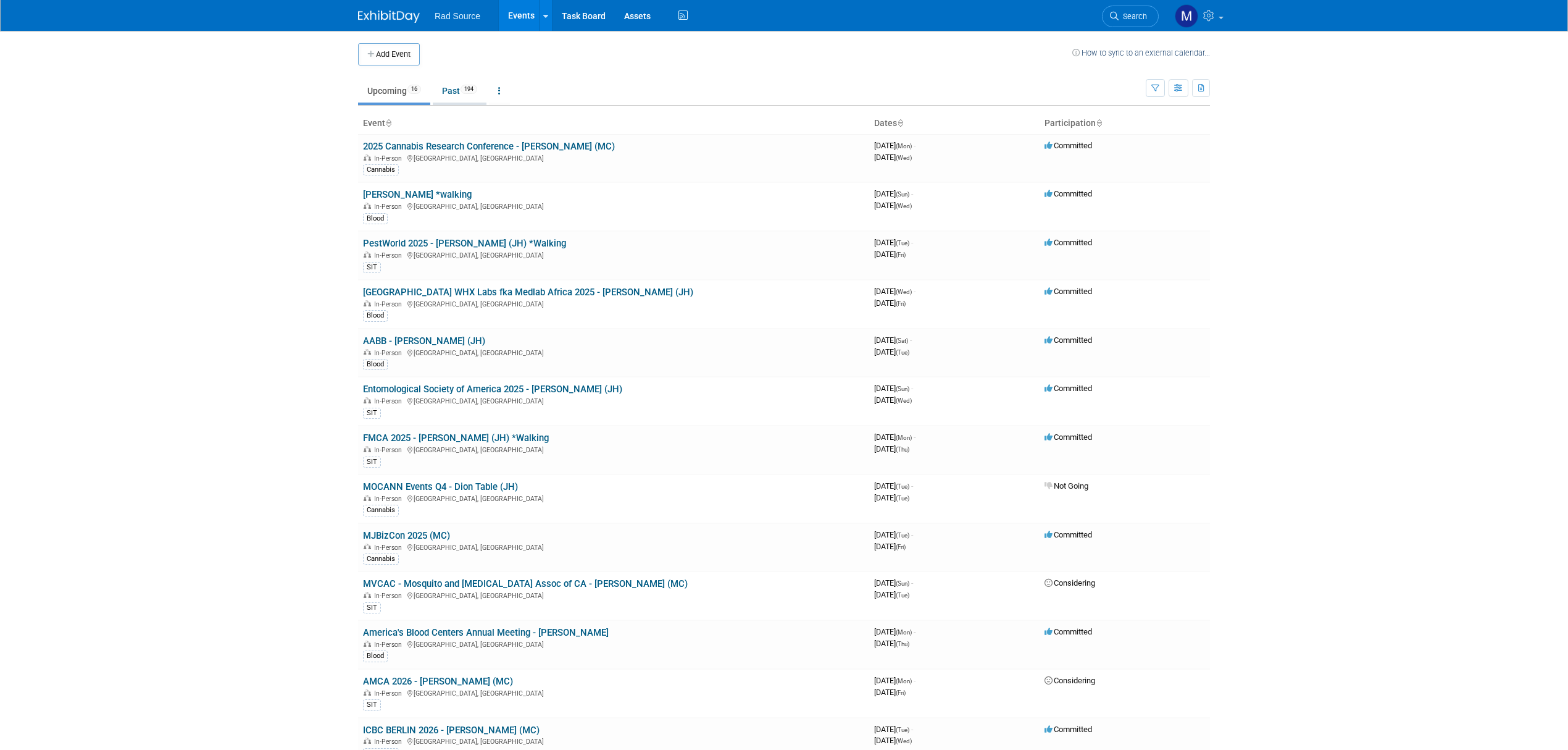
click at [463, 99] on link "Past 194" at bounding box center [459, 91] width 54 height 24
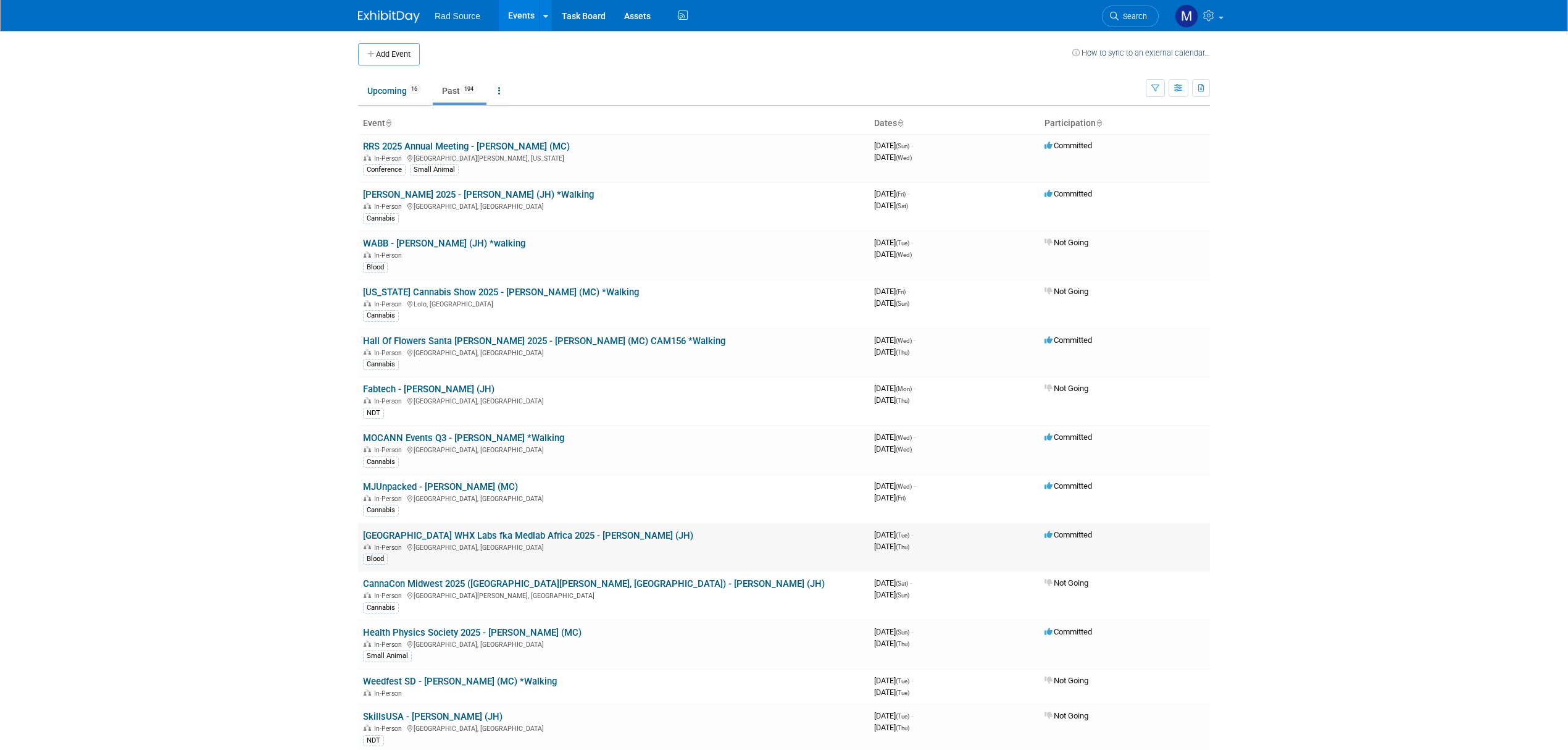
click at [456, 541] on link "[GEOGRAPHIC_DATA] WHX Labs fka Medlab Africa 2025 - [PERSON_NAME] (JH)" at bounding box center [528, 535] width 330 height 11
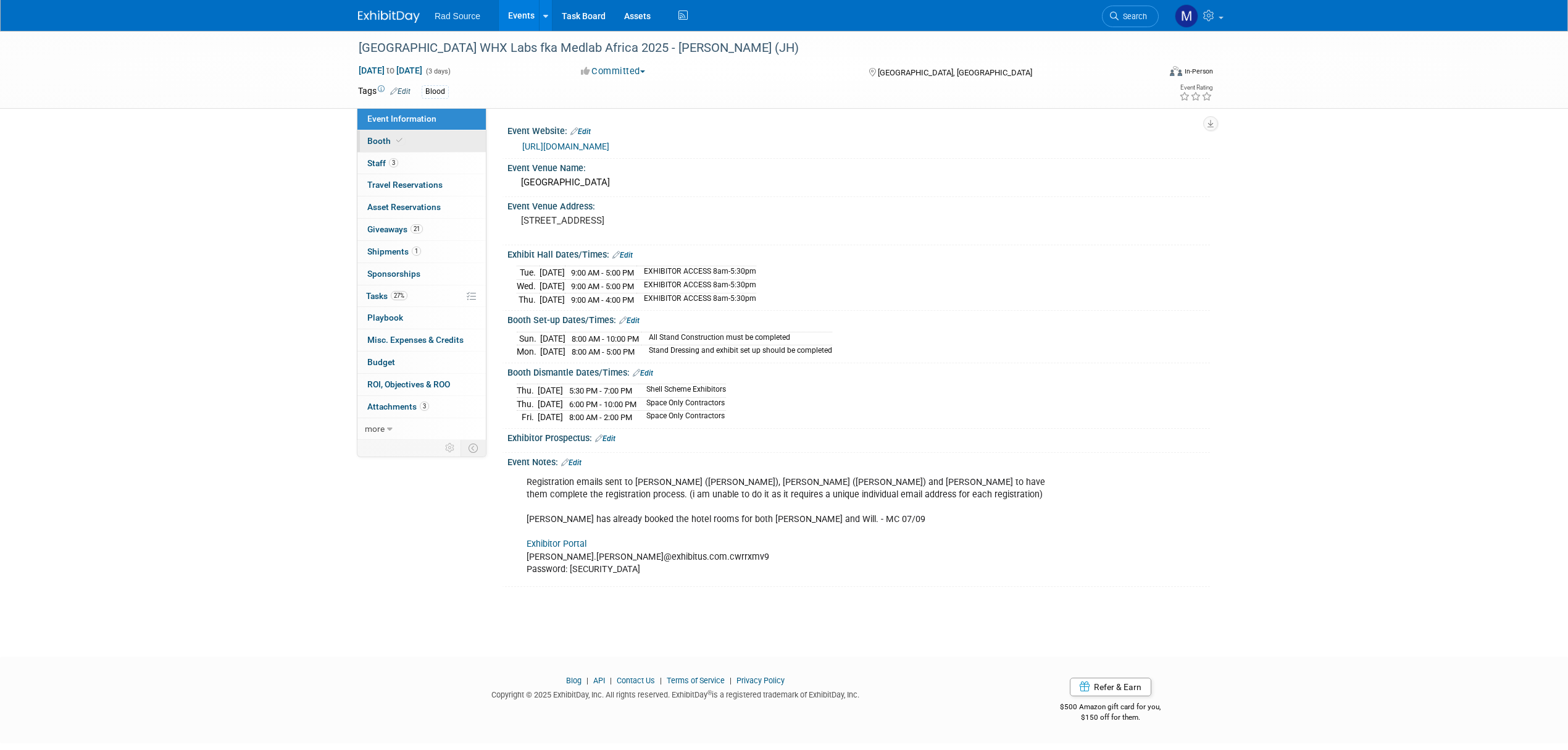
click at [422, 147] on link "Booth" at bounding box center [421, 141] width 128 height 22
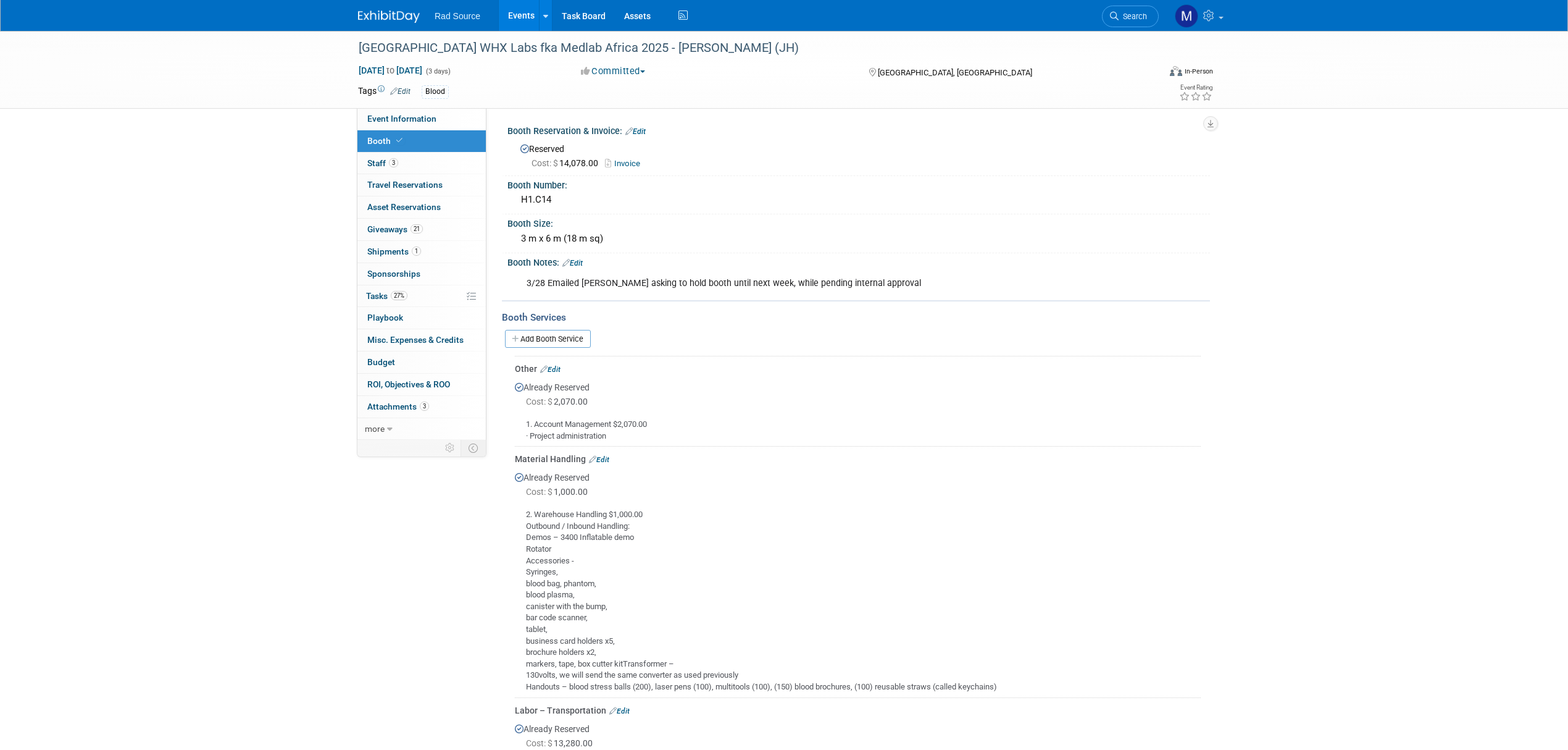
click at [374, 18] on img at bounding box center [388, 16] width 62 height 12
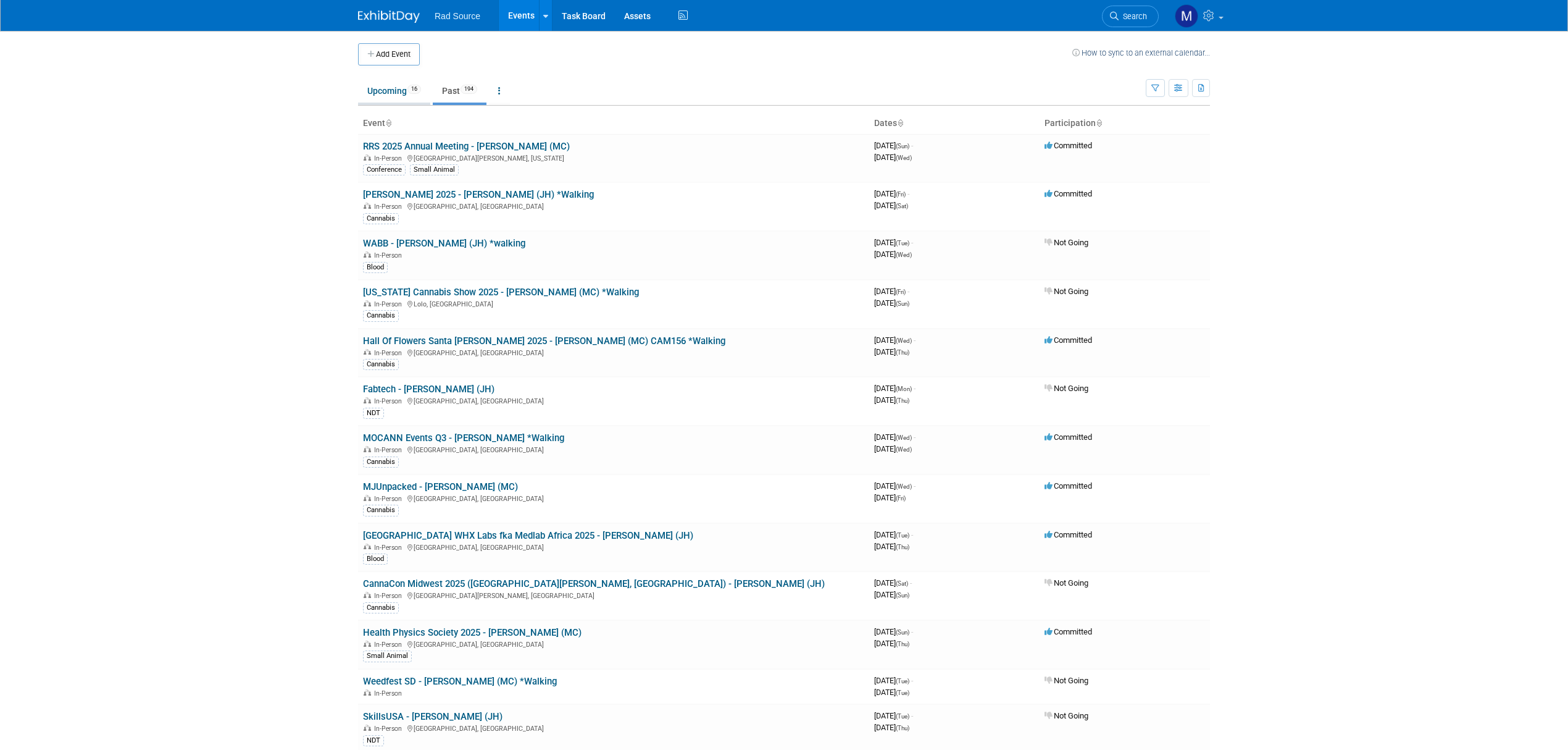
click at [400, 90] on link "Upcoming 16" at bounding box center [394, 91] width 73 height 24
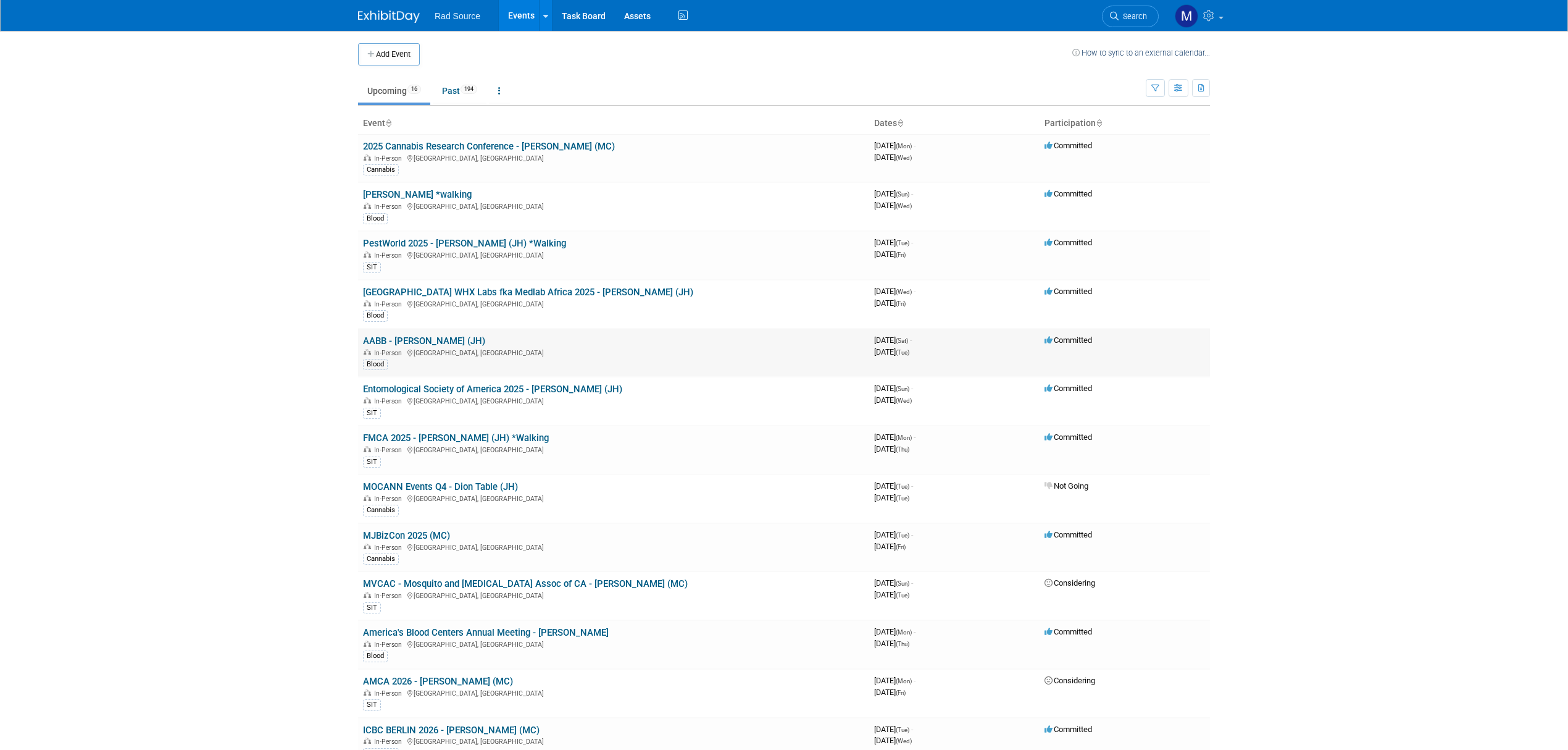
click at [427, 341] on link "AABB - [PERSON_NAME] (JH)" at bounding box center [424, 341] width 122 height 11
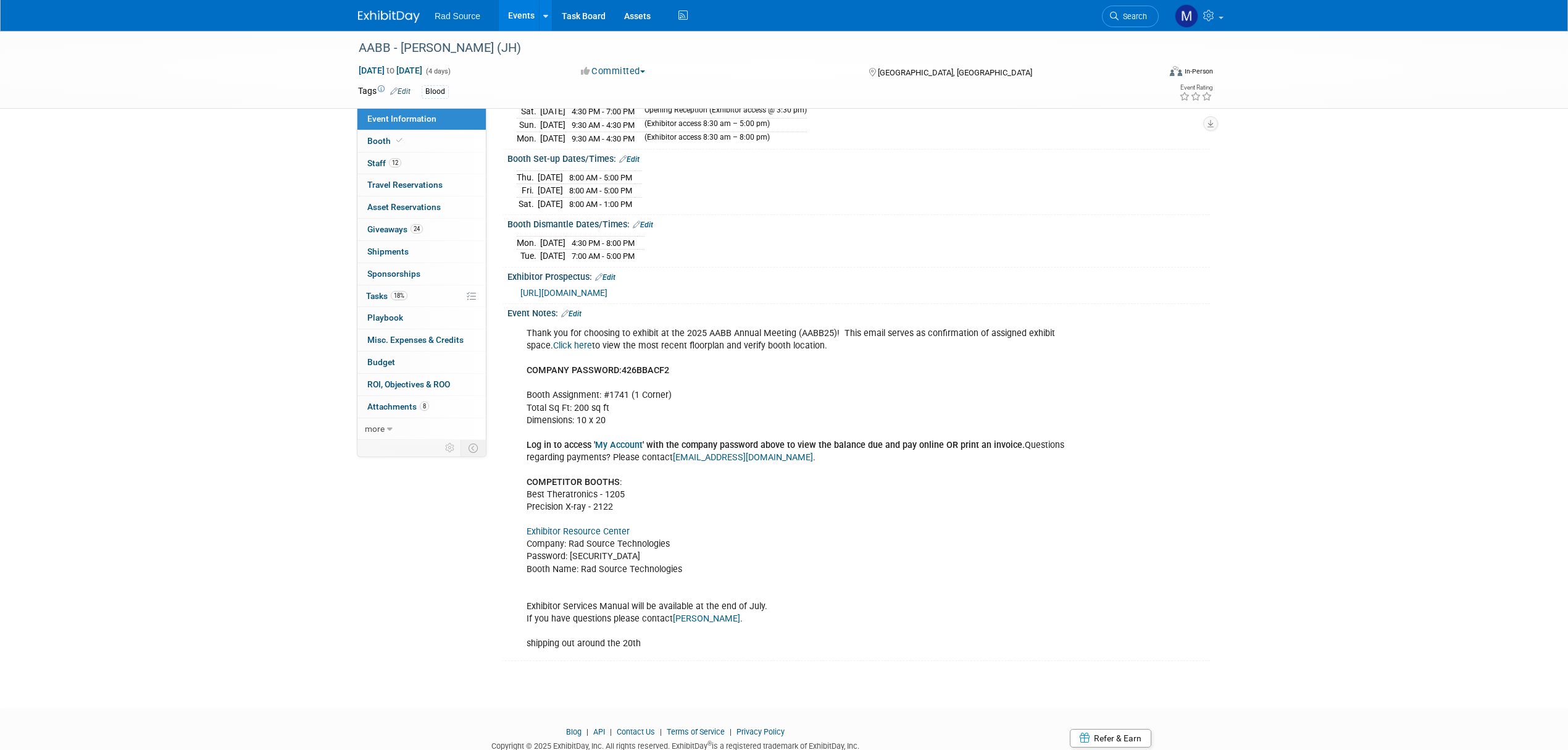
scroll to position [204, 0]
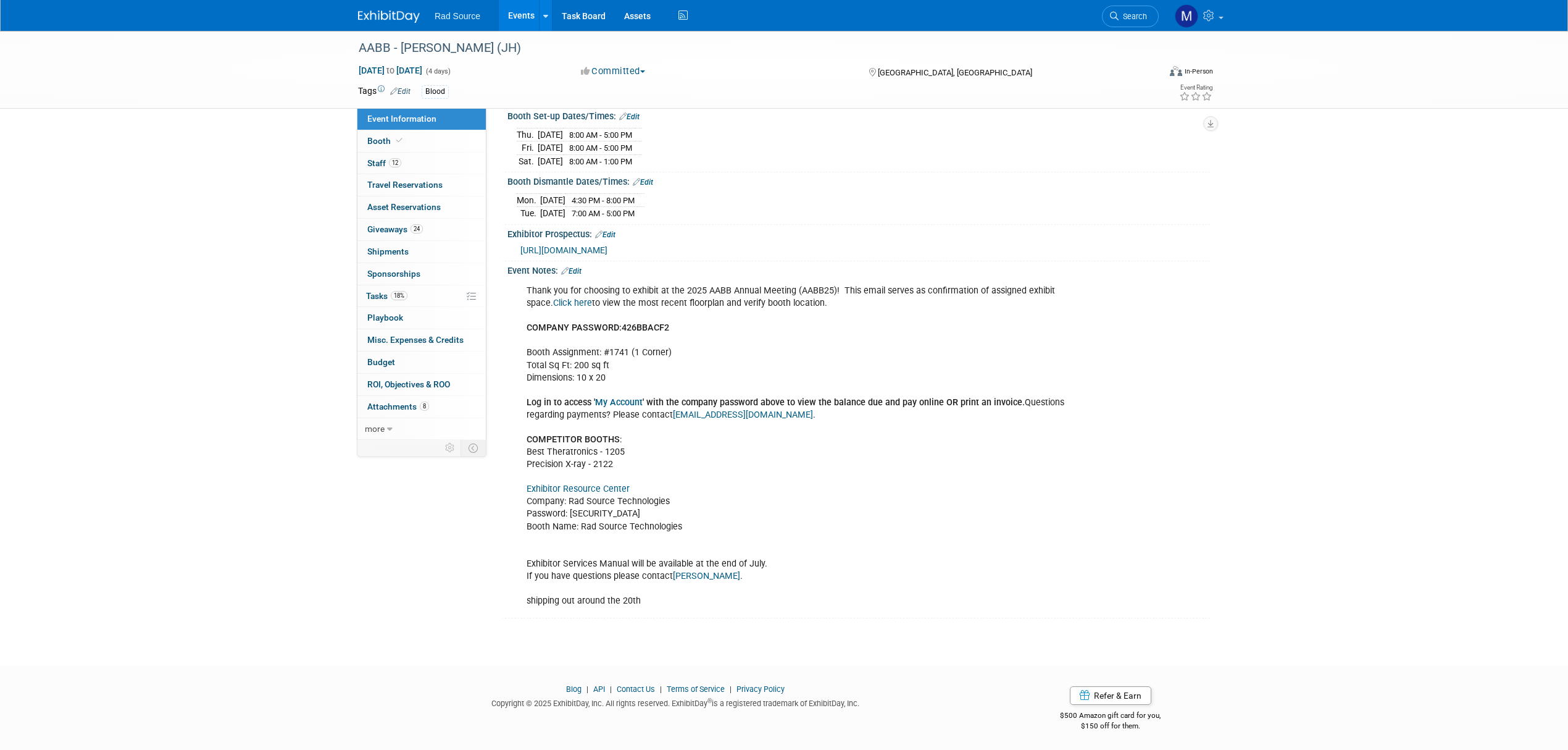
click at [608, 492] on link "Exhibitor Resource Center" at bounding box center [578, 488] width 103 height 10
click at [618, 490] on link "Exhibitor Resource Center" at bounding box center [578, 488] width 103 height 10
